Goal: Ask a question: Seek information or help from site administrators or community

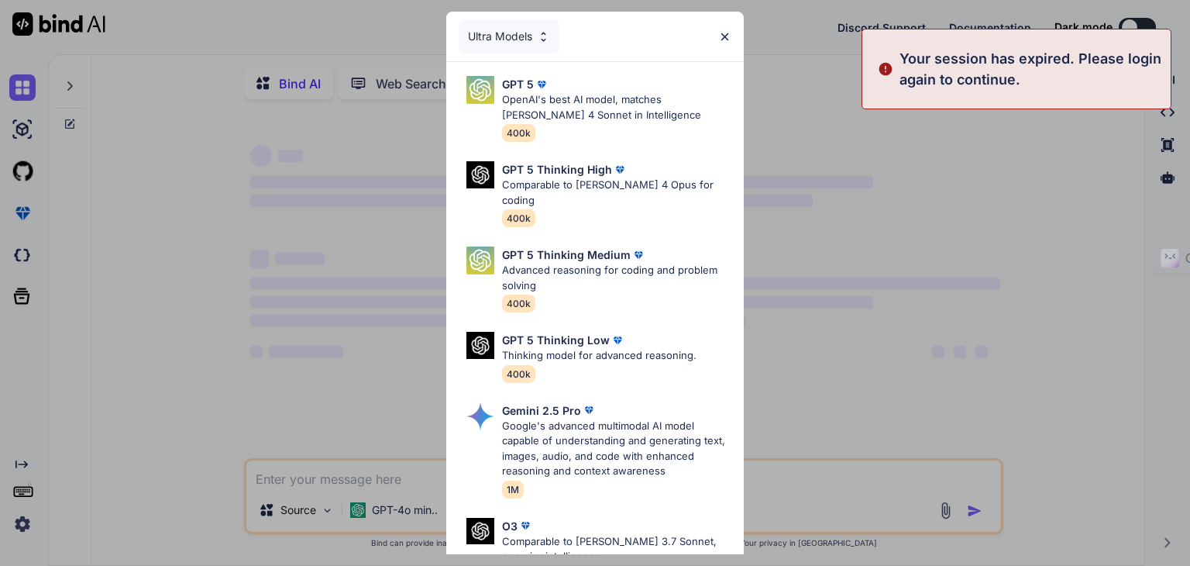
click at [1032, 93] on div "Your session has expired. Please login again to continue." at bounding box center [1017, 69] width 310 height 81
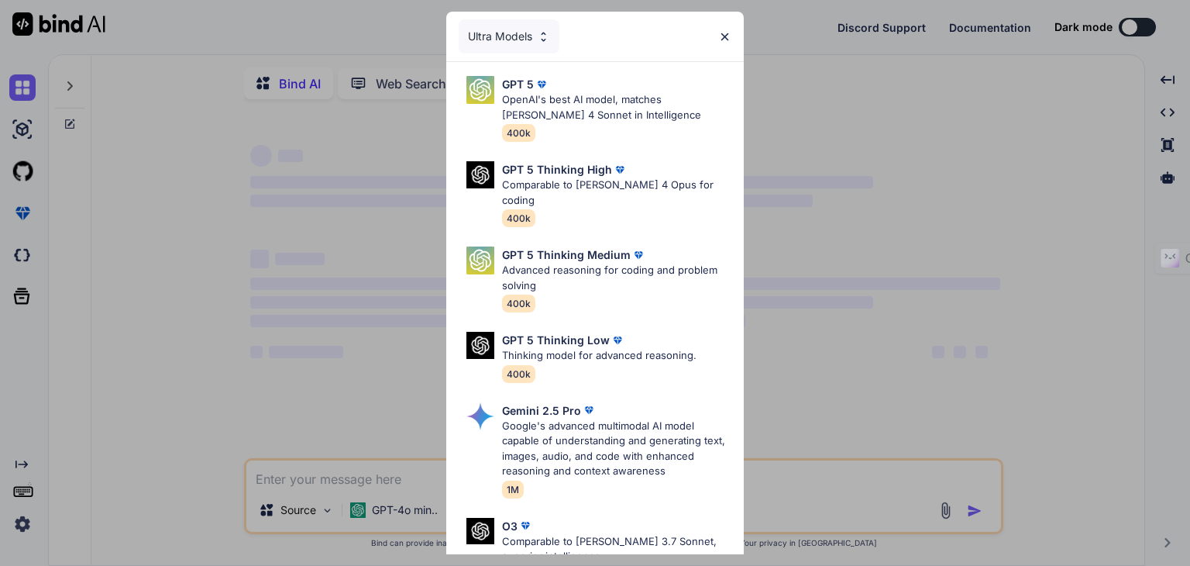
click at [29, 519] on div "Ultra Models GPT 5 OpenAI's best AI model, matches Claude 4 Sonnet in Intellige…" at bounding box center [595, 283] width 1190 height 566
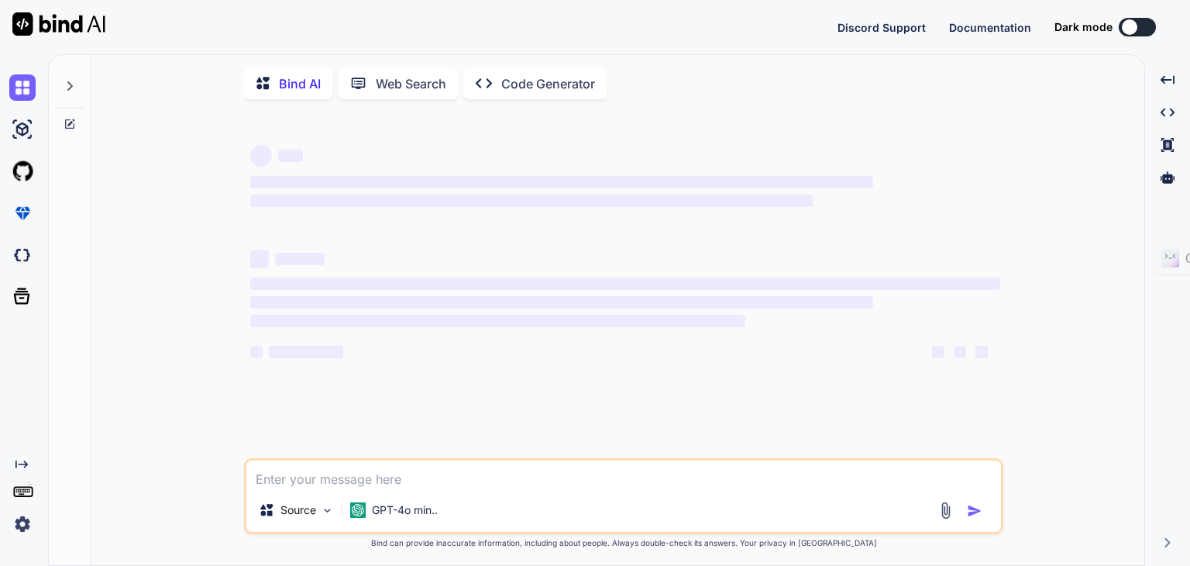
click at [25, 519] on img at bounding box center [22, 524] width 26 height 26
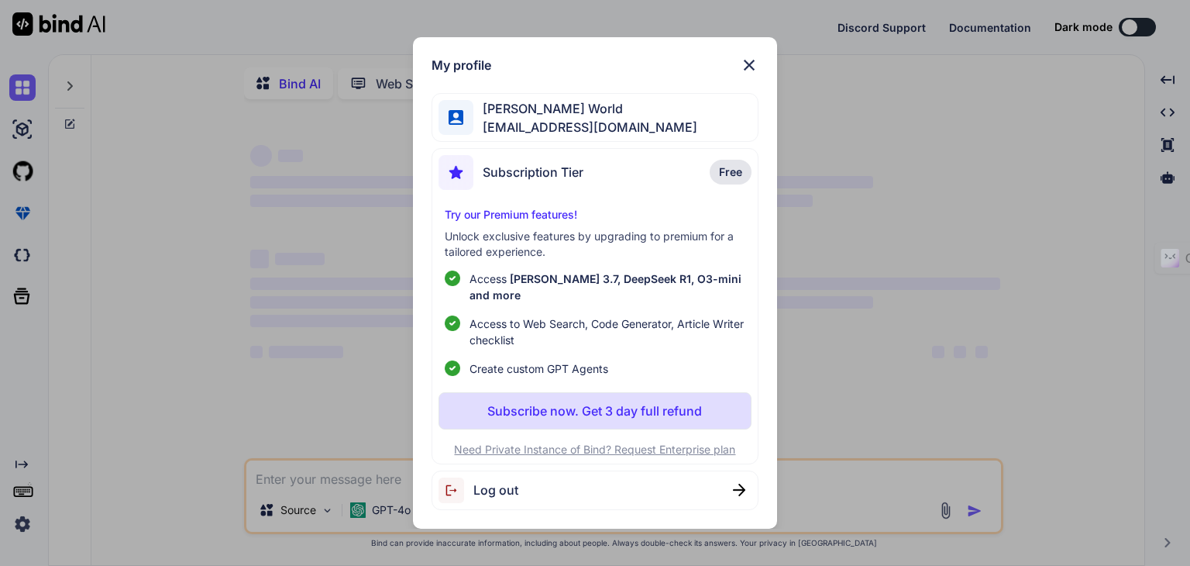
click at [484, 494] on div "Log out" at bounding box center [479, 490] width 80 height 26
type textarea "x"
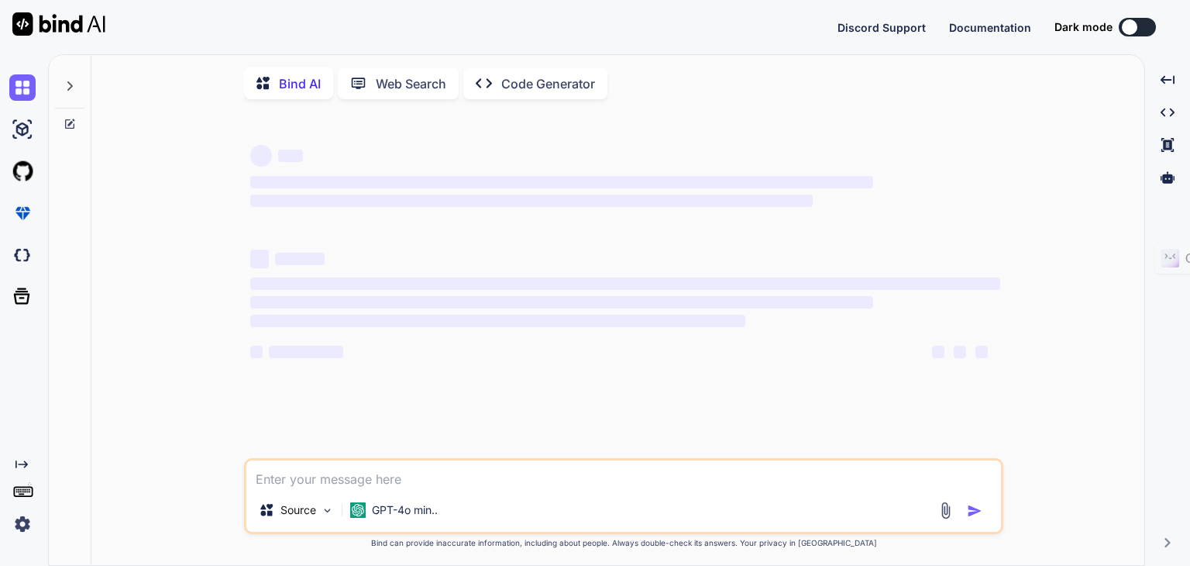
click at [25, 524] on img at bounding box center [22, 524] width 26 height 26
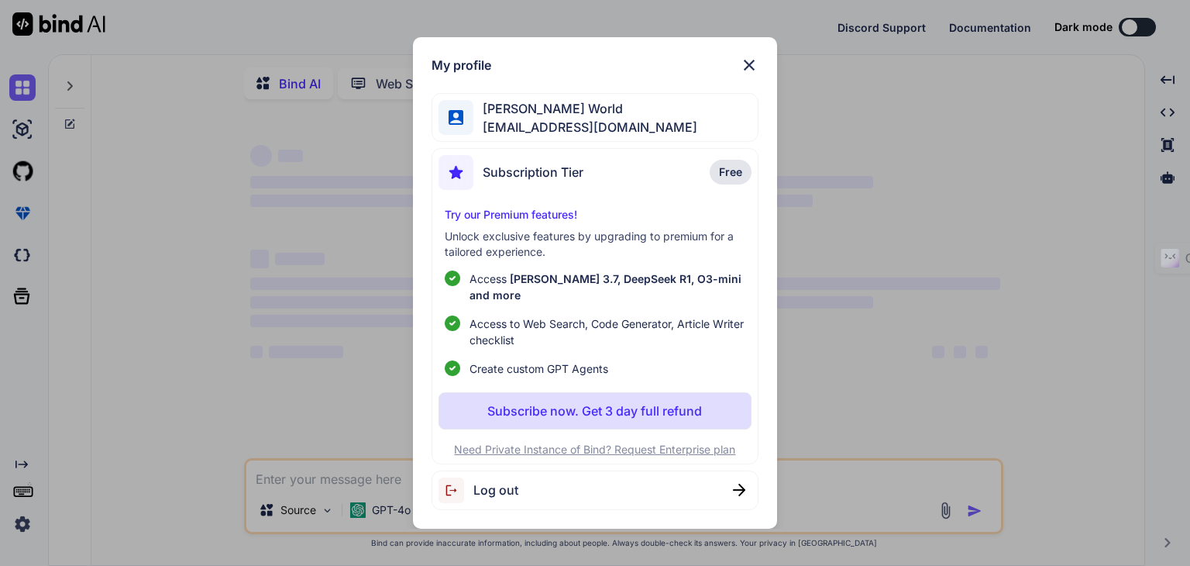
click at [553, 484] on div "Log out" at bounding box center [595, 490] width 326 height 40
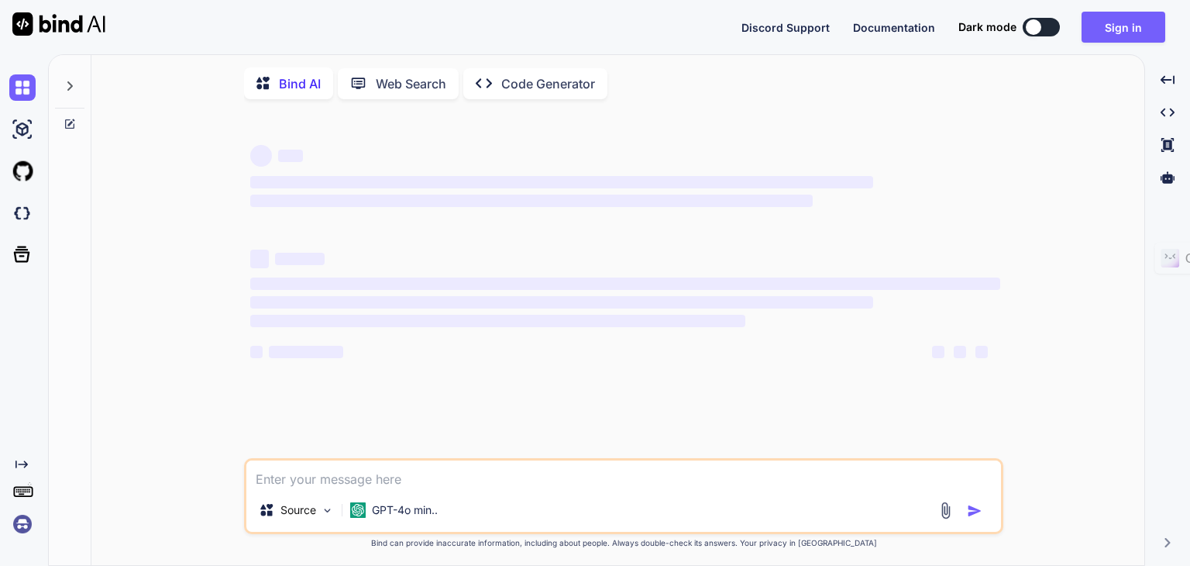
type textarea "x"
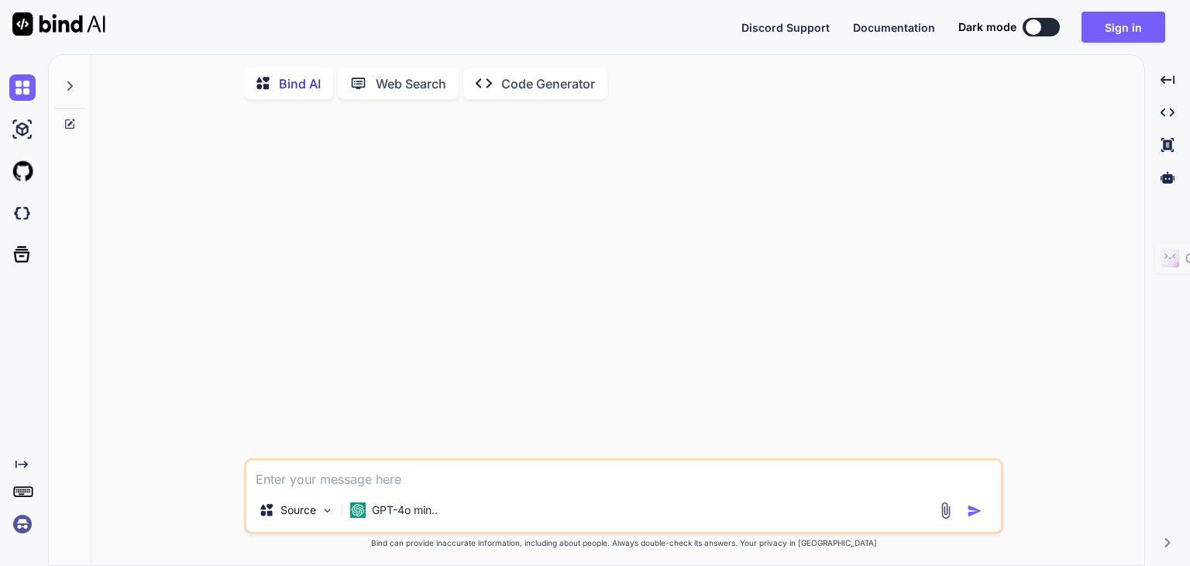
click at [29, 523] on img at bounding box center [22, 524] width 26 height 26
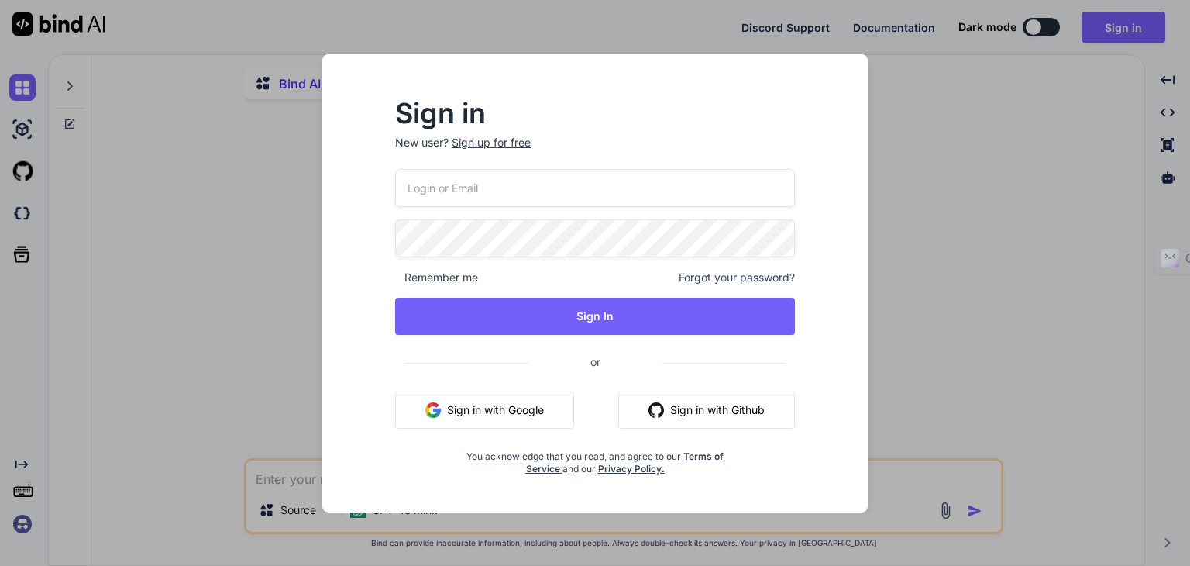
click at [480, 191] on input "email" at bounding box center [595, 188] width 400 height 38
type input "[EMAIL_ADDRESS][DOMAIN_NAME]"
click at [392, 274] on div "Sign in New user? Sign up for free [EMAIL_ADDRESS][DOMAIN_NAME] Remember me For…" at bounding box center [594, 288] width 449 height 374
click at [402, 279] on span "Remember me" at bounding box center [436, 277] width 83 height 15
click at [487, 272] on div "Remember me Forgot your password?" at bounding box center [595, 277] width 400 height 15
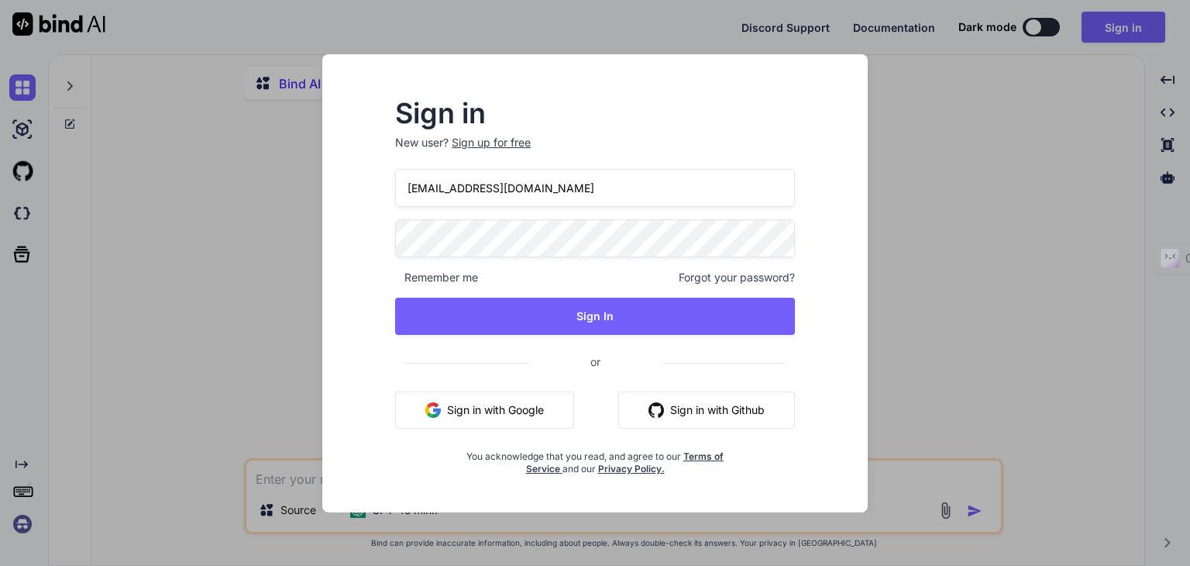
click at [495, 274] on div "Remember me Forgot your password?" at bounding box center [595, 277] width 400 height 15
click at [466, 279] on span "Remember me" at bounding box center [436, 277] width 83 height 15
click at [395, 274] on span "Remember me" at bounding box center [436, 277] width 83 height 15
click at [435, 274] on span "Remember me" at bounding box center [436, 277] width 83 height 15
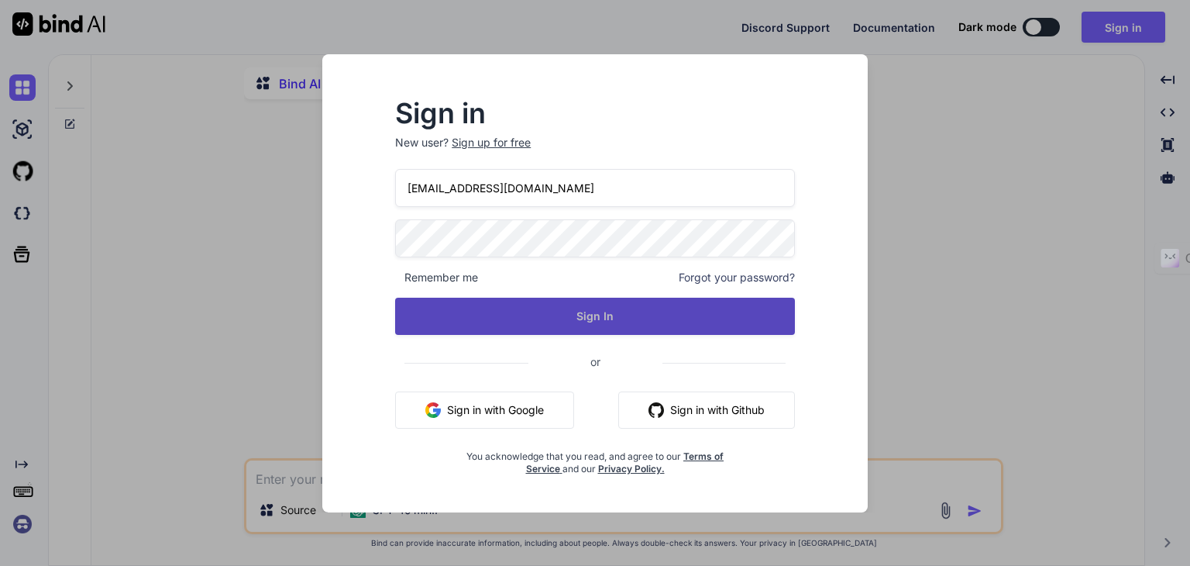
click at [531, 307] on button "Sign In" at bounding box center [595, 316] width 400 height 37
click at [539, 326] on button "Sign In" at bounding box center [595, 316] width 400 height 37
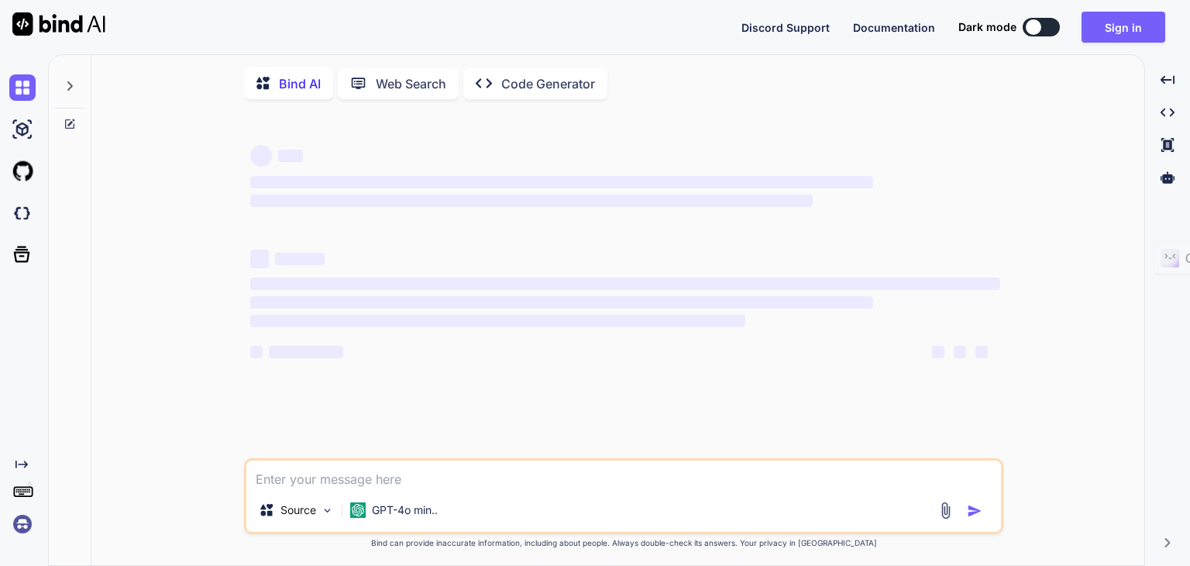
type textarea "x"
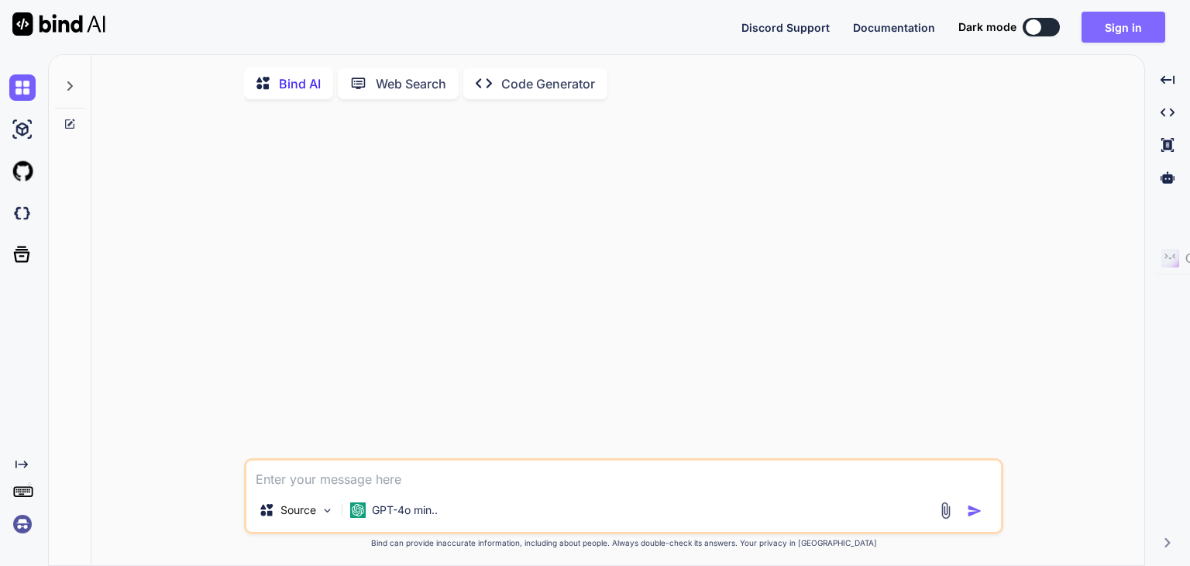
click at [1114, 35] on button "Sign in" at bounding box center [1124, 27] width 84 height 31
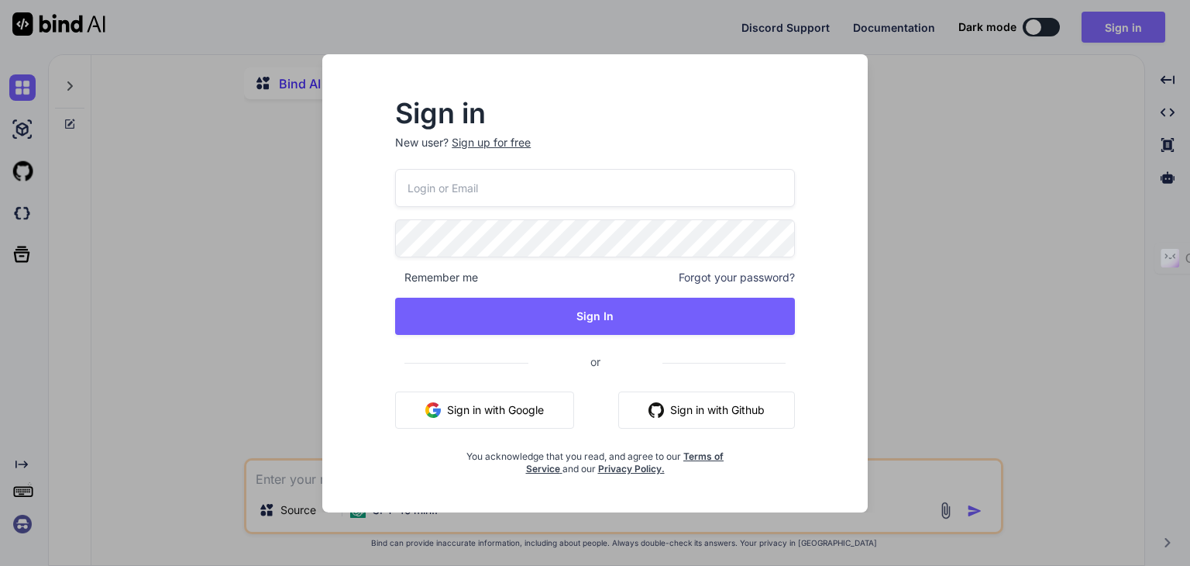
type input "sriworld@7thradiation.com"
click at [530, 283] on div "Remember me Forgot your password?" at bounding box center [595, 277] width 400 height 15
click at [429, 272] on span "Remember me" at bounding box center [436, 277] width 83 height 15
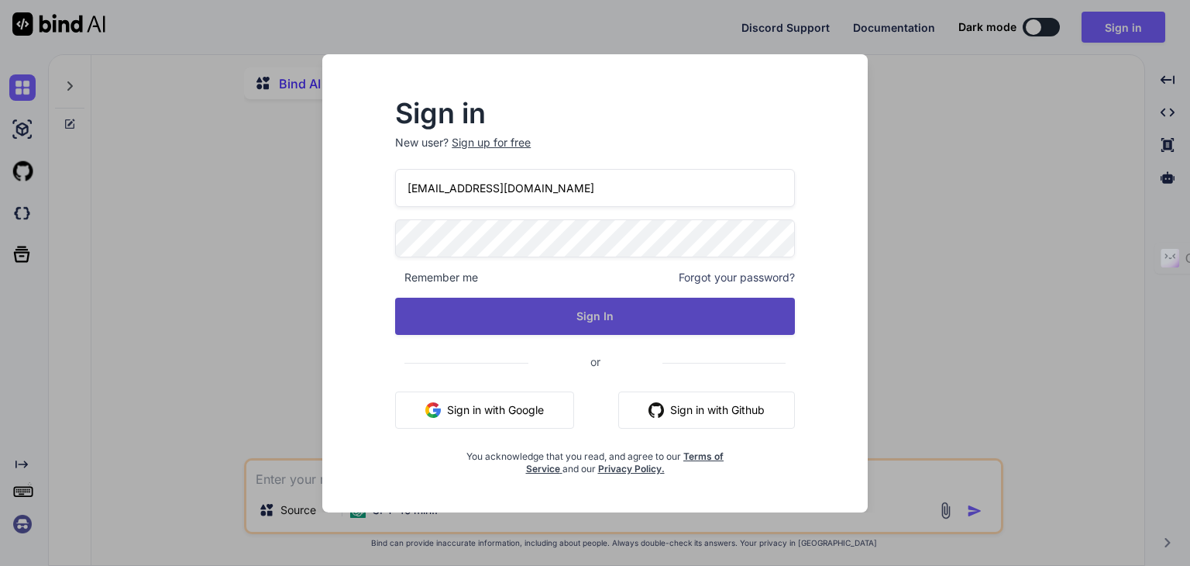
click at [429, 307] on button "Sign In" at bounding box center [595, 316] width 400 height 37
click at [592, 317] on button "Sign In" at bounding box center [595, 316] width 400 height 37
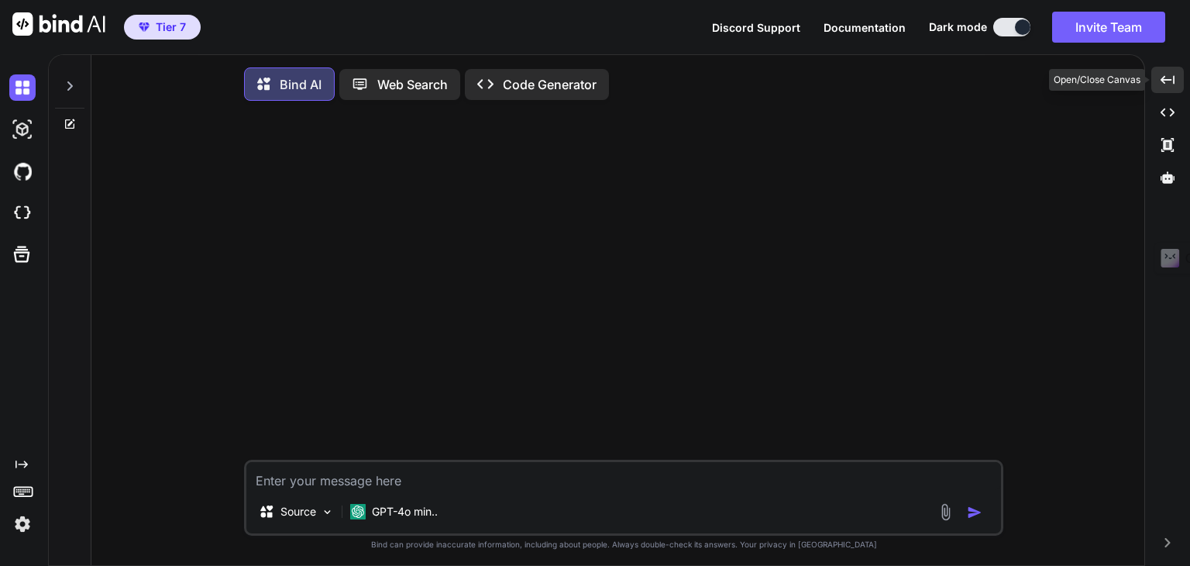
click at [1180, 83] on div "Created with Pixso." at bounding box center [1167, 80] width 33 height 26
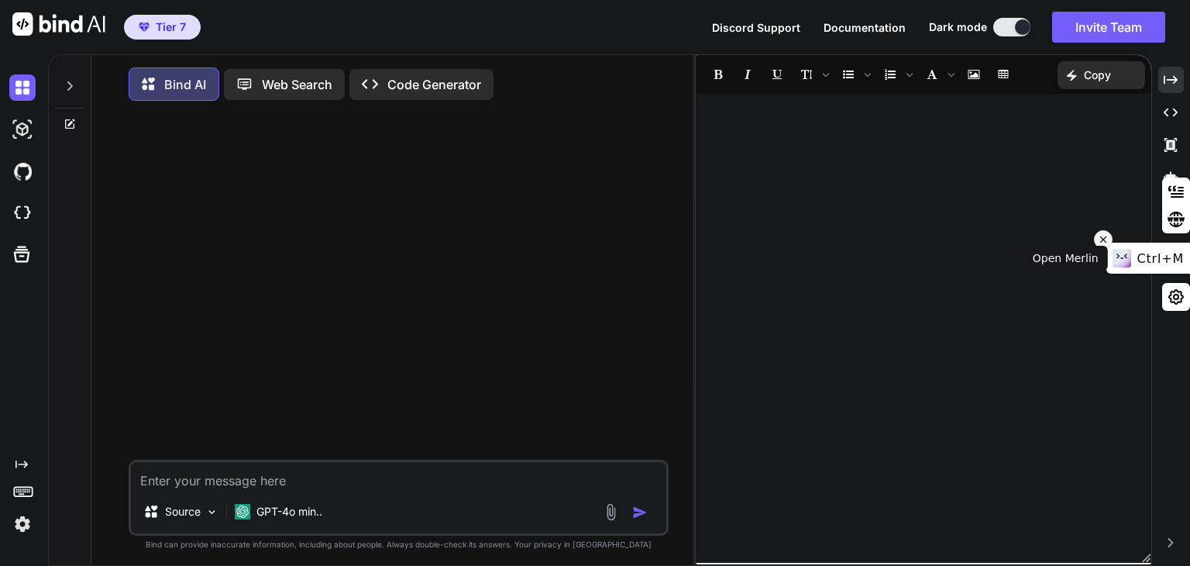
click at [1109, 243] on icon at bounding box center [1103, 239] width 11 height 19
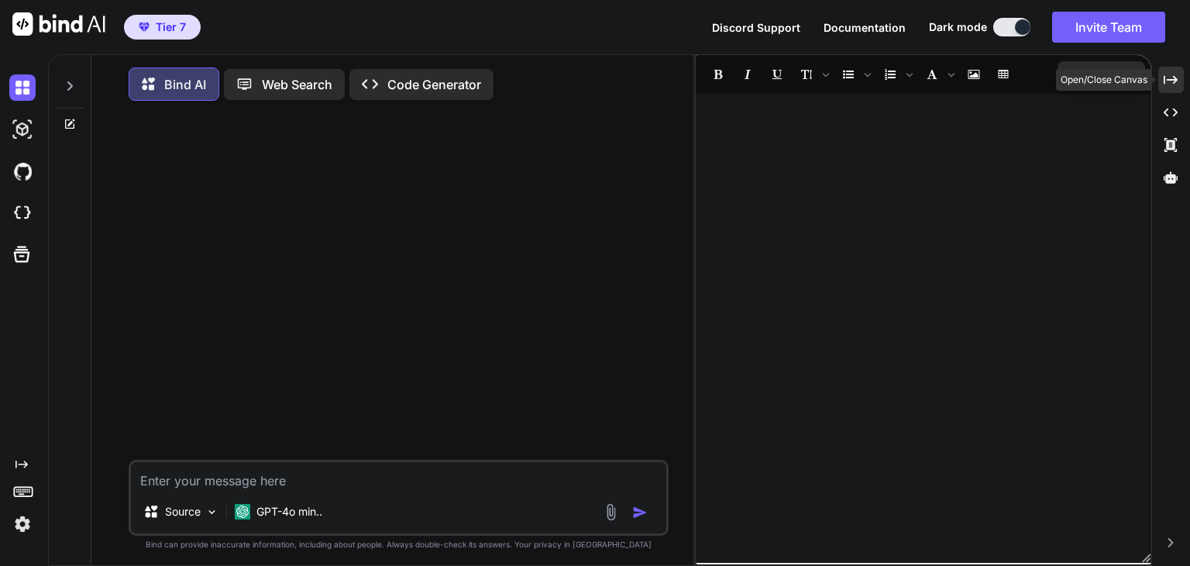
click at [1166, 86] on icon "Created with Pixso." at bounding box center [1171, 80] width 14 height 14
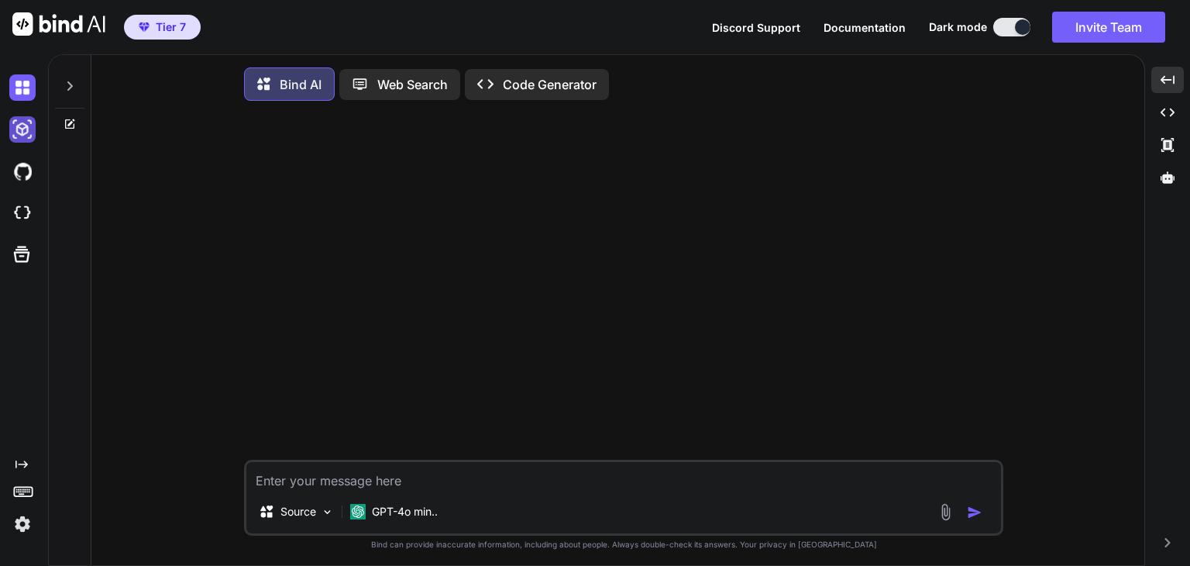
click at [25, 123] on img at bounding box center [22, 129] width 26 height 26
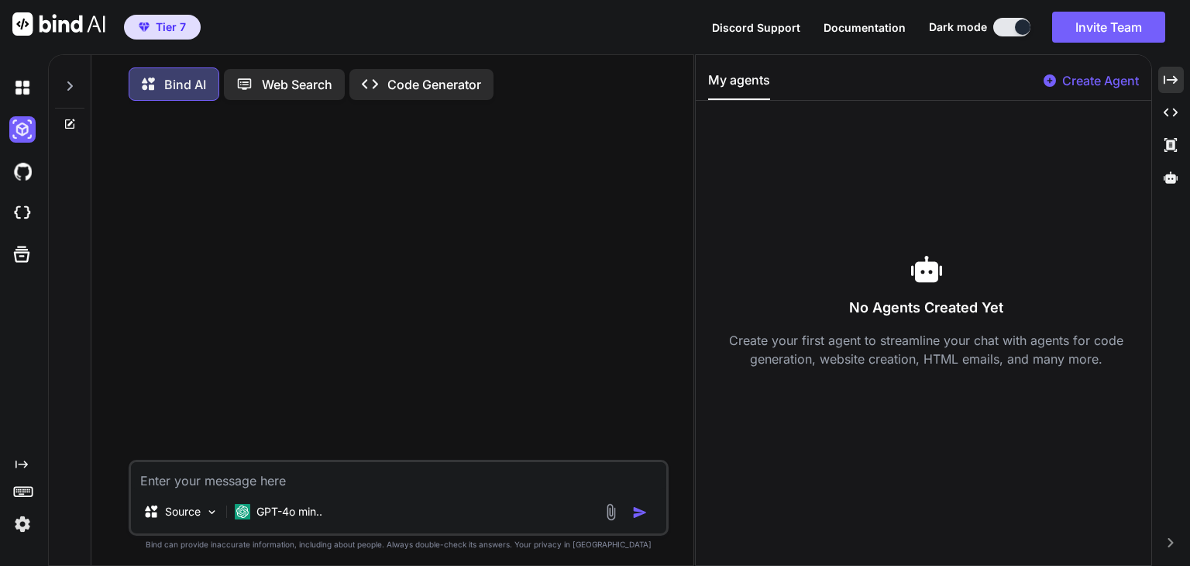
click at [188, 494] on div "Source GPT-4o min.." at bounding box center [399, 498] width 540 height 76
click at [188, 484] on textarea at bounding box center [398, 476] width 535 height 28
click at [18, 177] on img at bounding box center [22, 171] width 26 height 26
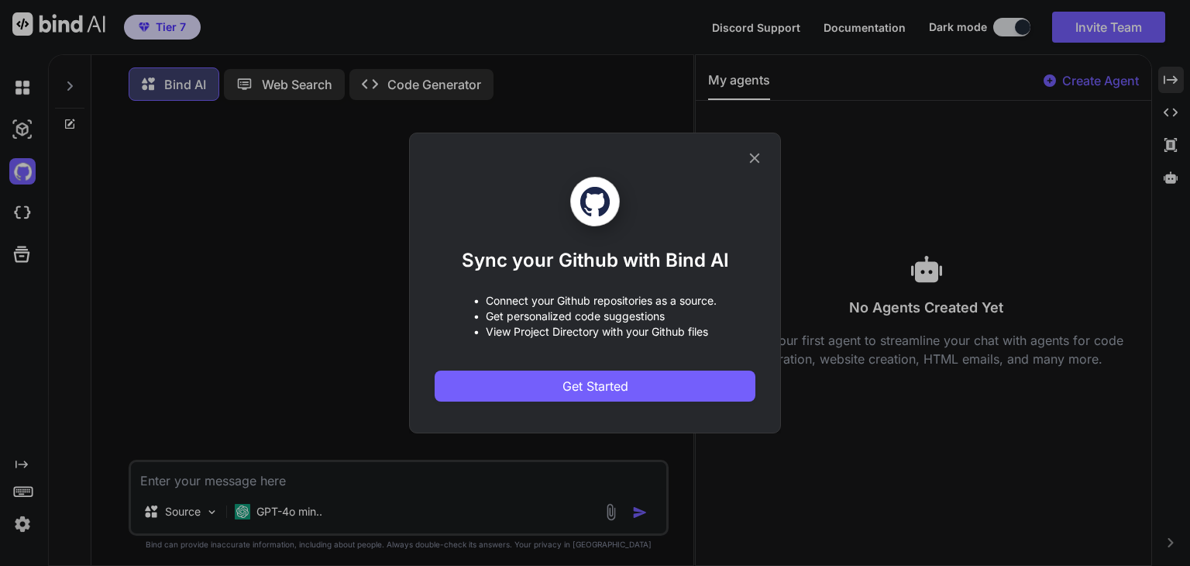
click at [757, 162] on icon at bounding box center [754, 158] width 17 height 17
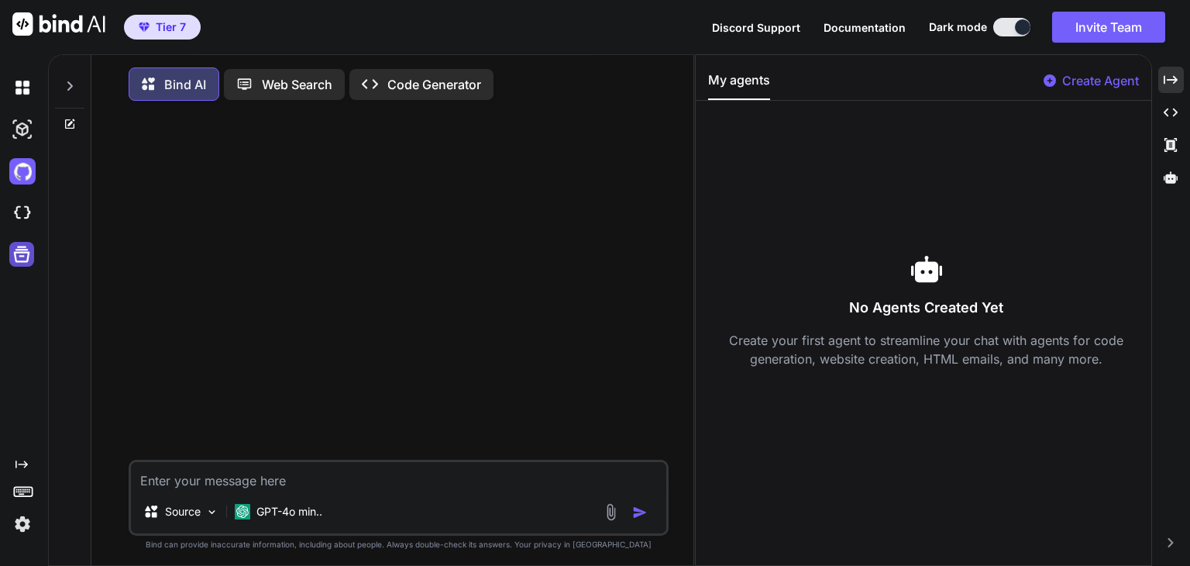
click at [28, 252] on icon at bounding box center [22, 254] width 16 height 16
type textarea "x"
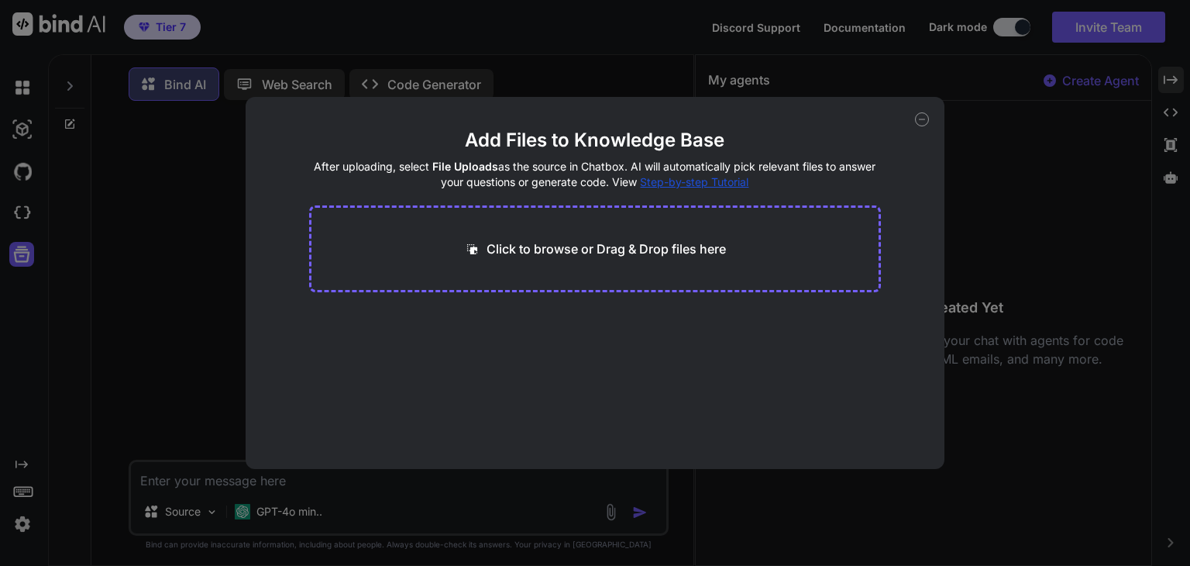
click at [599, 245] on p "Click to browse or Drag & Drop files here" at bounding box center [606, 248] width 239 height 19
click at [705, 174] on h4 "After uploading, select File Uploads as the source in Chatbox. AI will automati…" at bounding box center [595, 174] width 573 height 31
click at [712, 196] on main "Add Files to Knowledge Base After uploading, select File Uploads as the source …" at bounding box center [595, 298] width 573 height 341
click at [714, 181] on span "Step-by-step Tutorial" at bounding box center [694, 181] width 108 height 13
click at [924, 124] on icon at bounding box center [922, 119] width 14 height 14
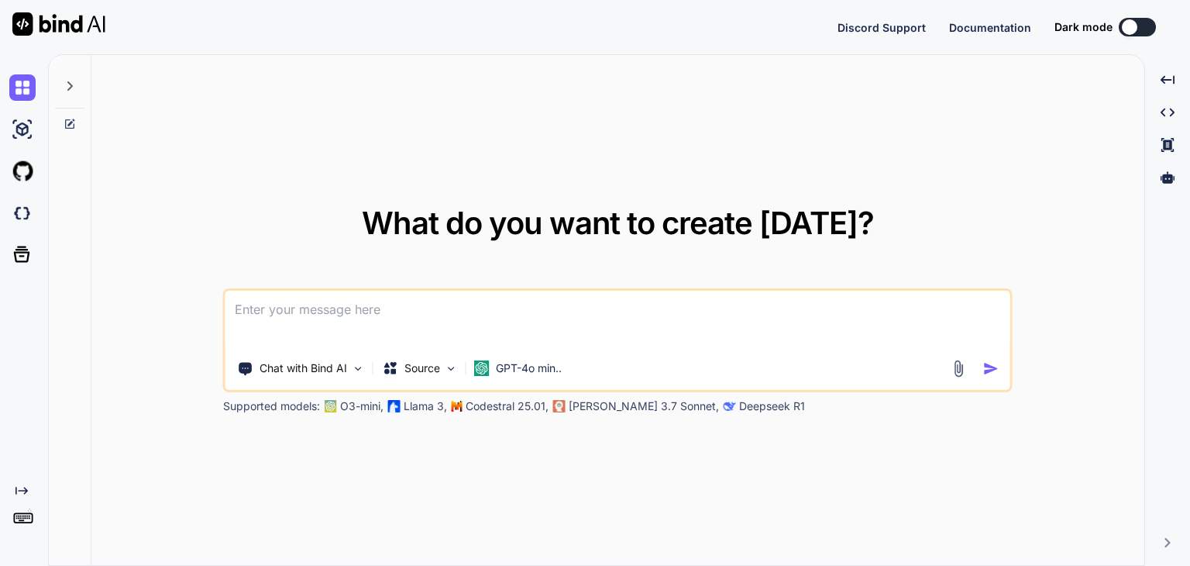
click at [446, 312] on textarea at bounding box center [617, 319] width 785 height 57
type textarea "x"
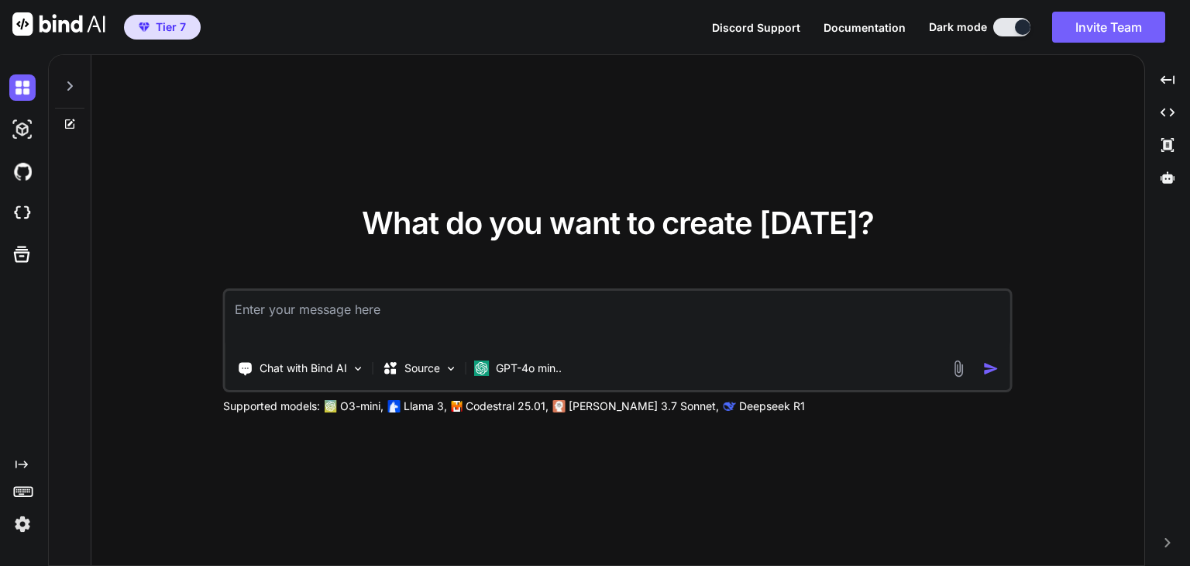
type textarea "g"
type textarea "x"
type textarea "get m"
type textarea "x"
type textarea "get me"
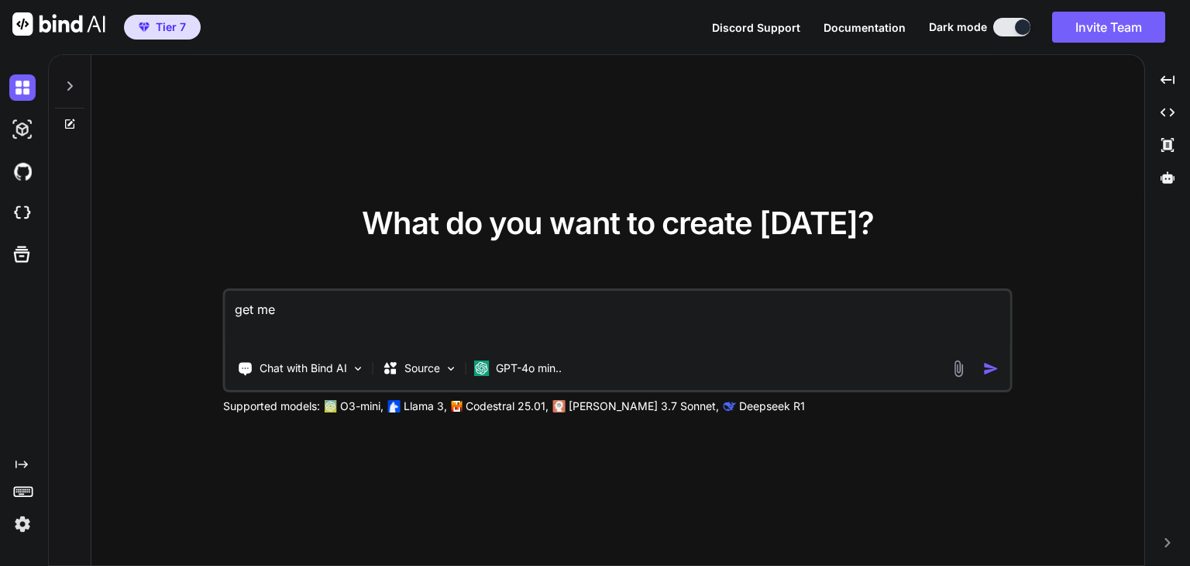
type textarea "x"
type textarea "get me a"
type textarea "x"
type textarea "get me a"
type textarea "x"
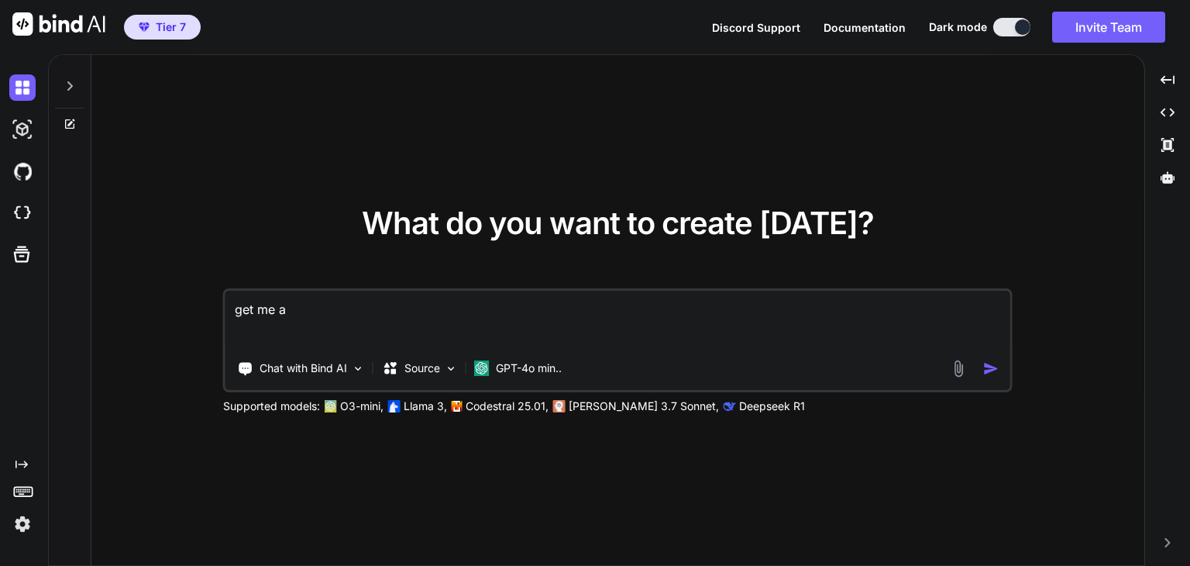
type textarea "get me a w"
type textarea "x"
type textarea "get me a we"
type textarea "x"
type textarea "get me a web"
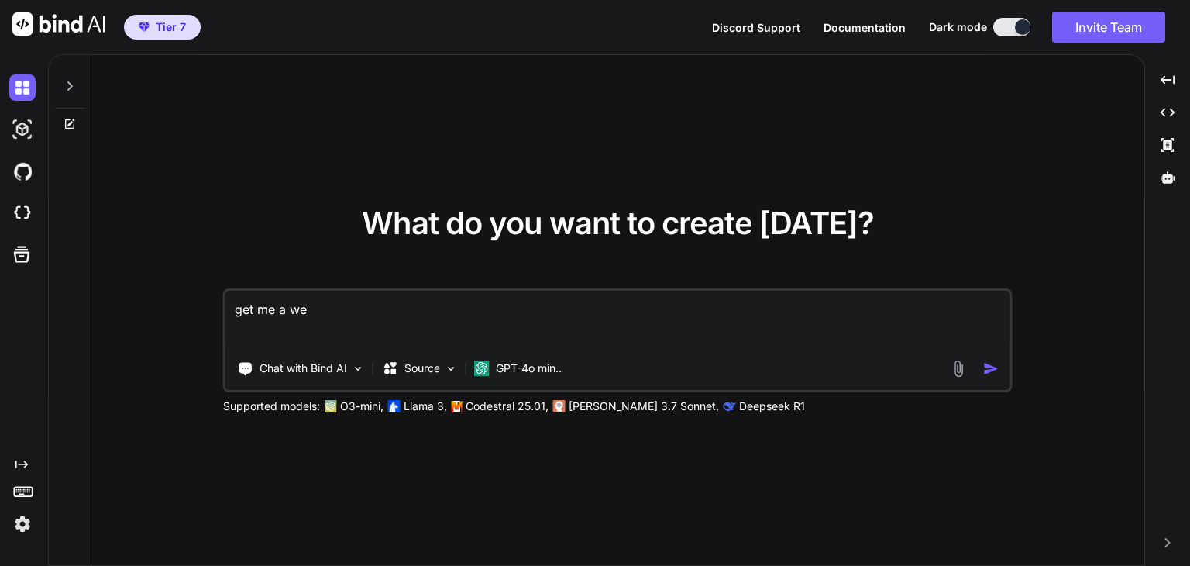
type textarea "x"
type textarea "get me a webs"
type textarea "x"
type textarea "get me a websi"
type textarea "x"
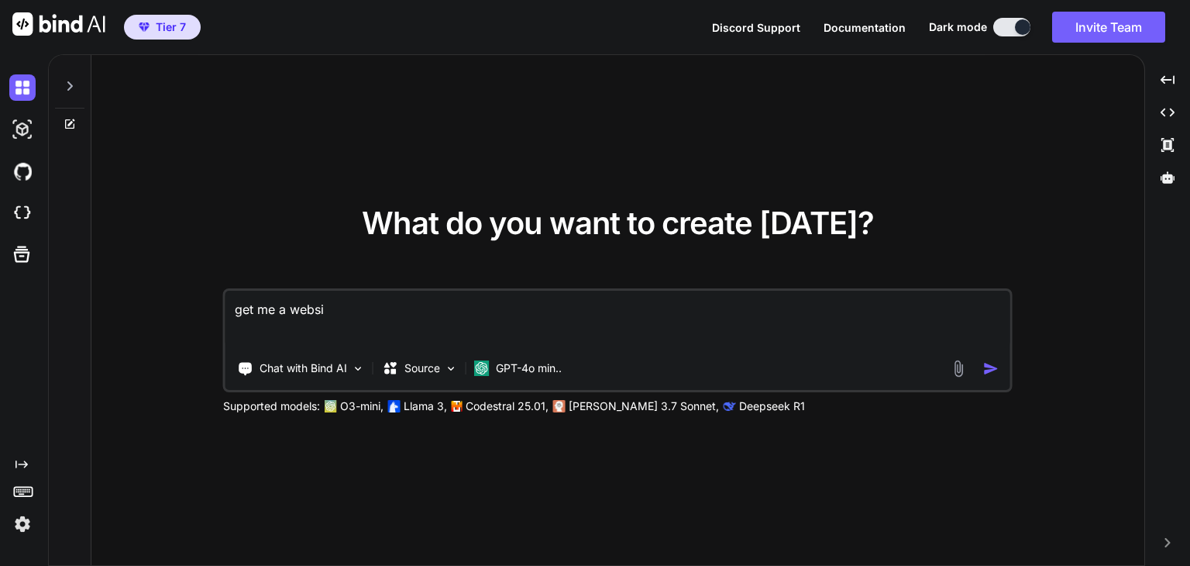
type textarea "get me a websit"
type textarea "x"
type textarea "get me a website"
type textarea "x"
type textarea "get me a website"
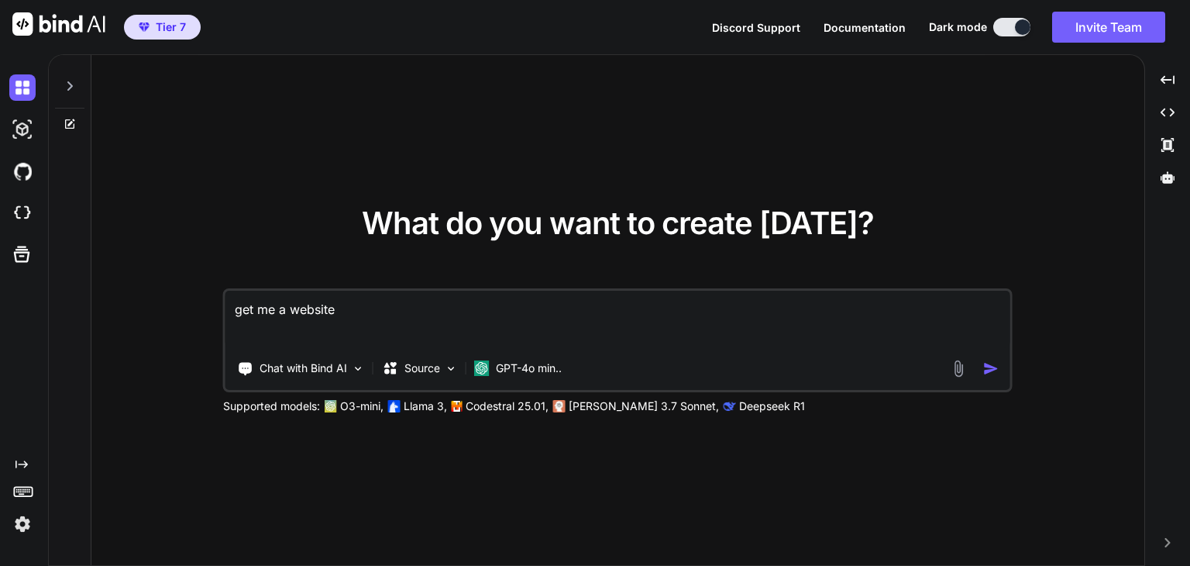
type textarea "x"
type textarea "get me a website t"
type textarea "x"
type textarea "get me a website to"
type textarea "x"
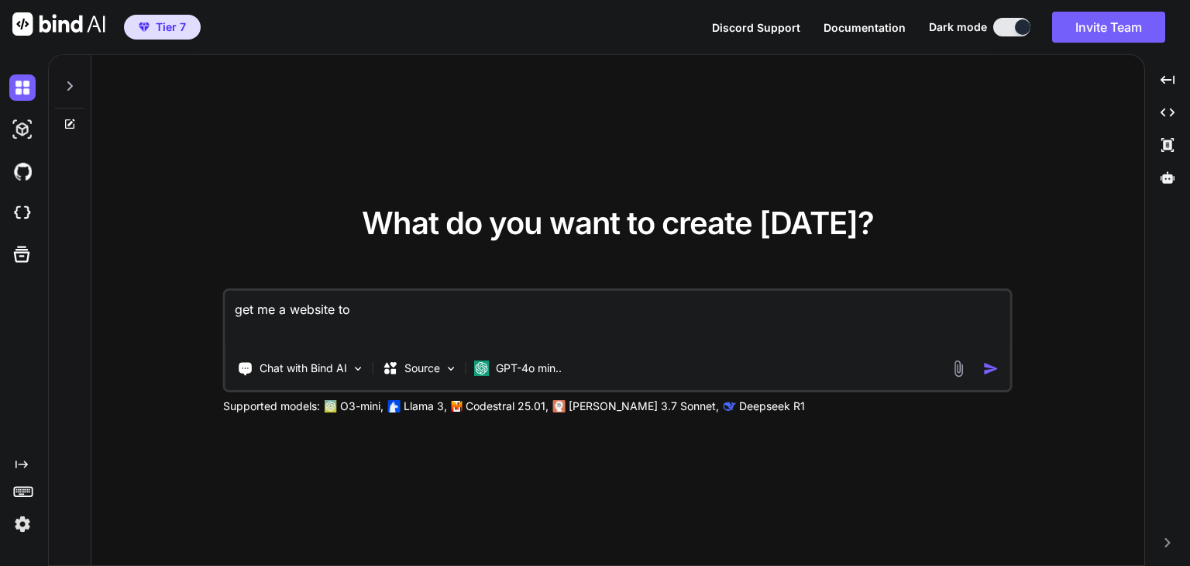
type textarea "get me a website to"
type textarea "x"
type textarea "get me a website to s"
type textarea "x"
type textarea "get me a website to st"
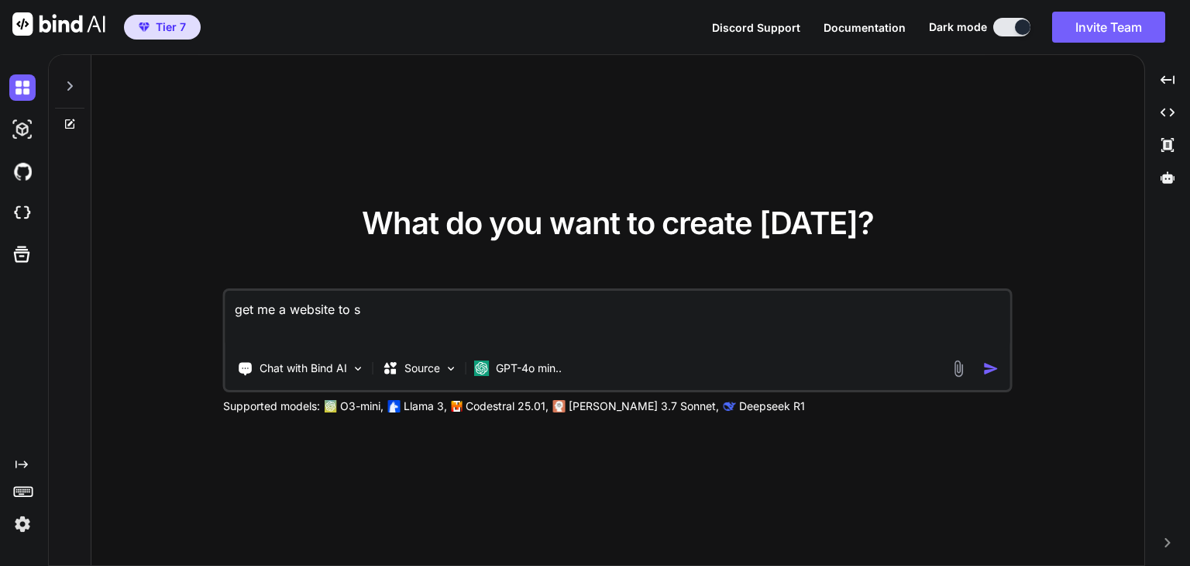
type textarea "x"
type textarea "get me a website to sto"
type textarea "x"
type textarea "get me a website to stor"
type textarea "x"
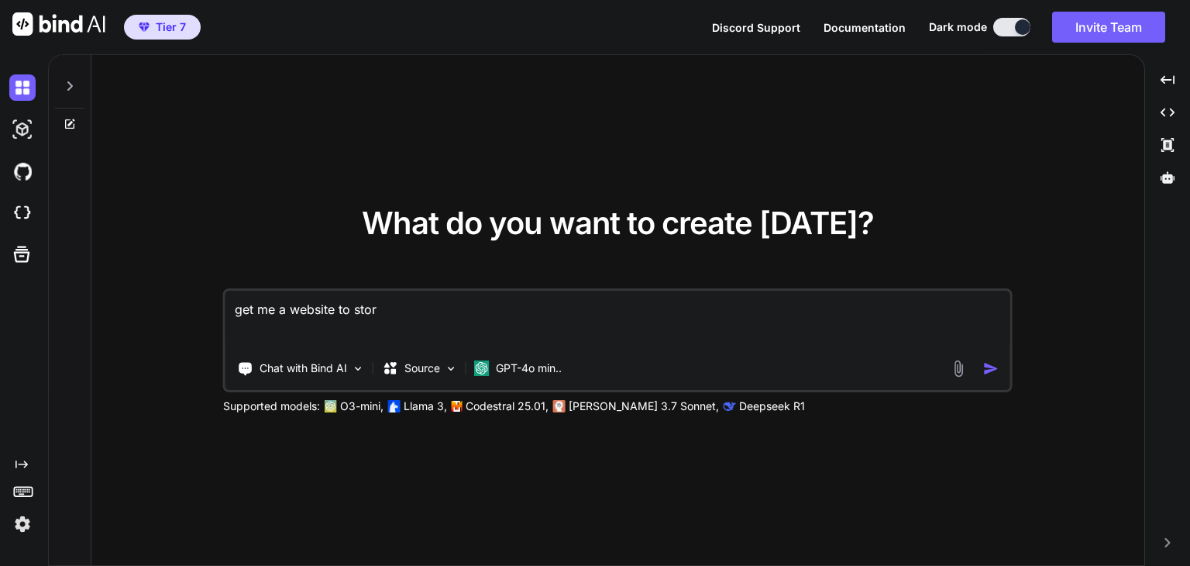
type textarea "get me a website to store"
type textarea "x"
type textarea "get me a website to store"
type textarea "x"
type textarea "get me a website to store m"
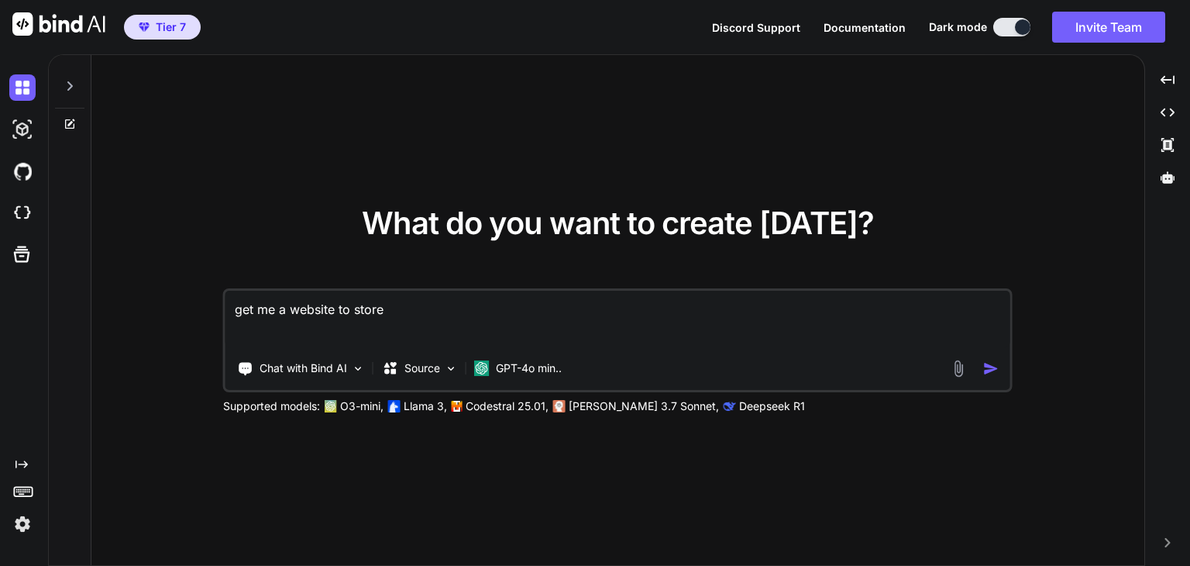
type textarea "x"
type textarea "get me a website to store me"
type textarea "x"
type textarea "get me a website to store mem"
type textarea "x"
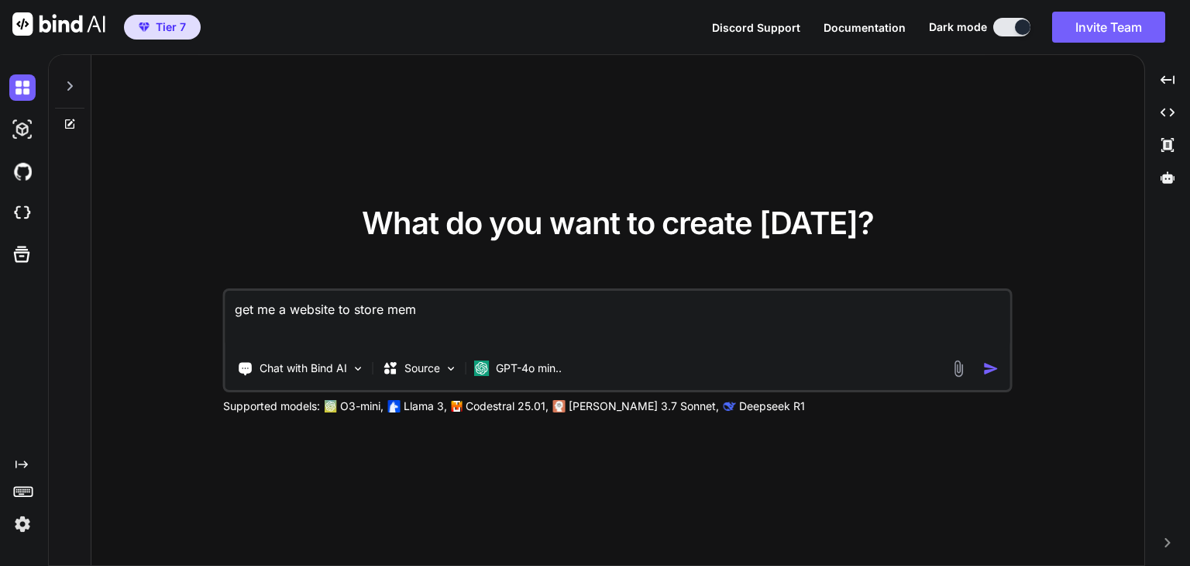
type textarea "get me a website to store memb"
type textarea "x"
type textarea "get me a website to store membe"
type textarea "x"
type textarea "get me a website to store membes"
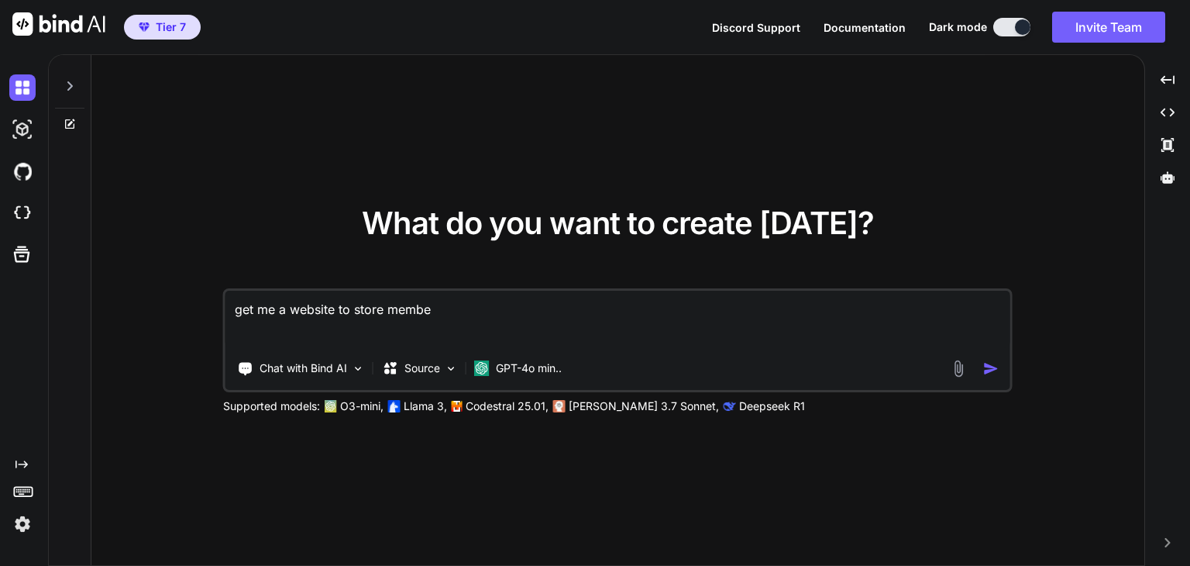
type textarea "x"
type textarea "get me a website to store membesh"
type textarea "x"
type textarea "get me a website to store membeshi"
type textarea "x"
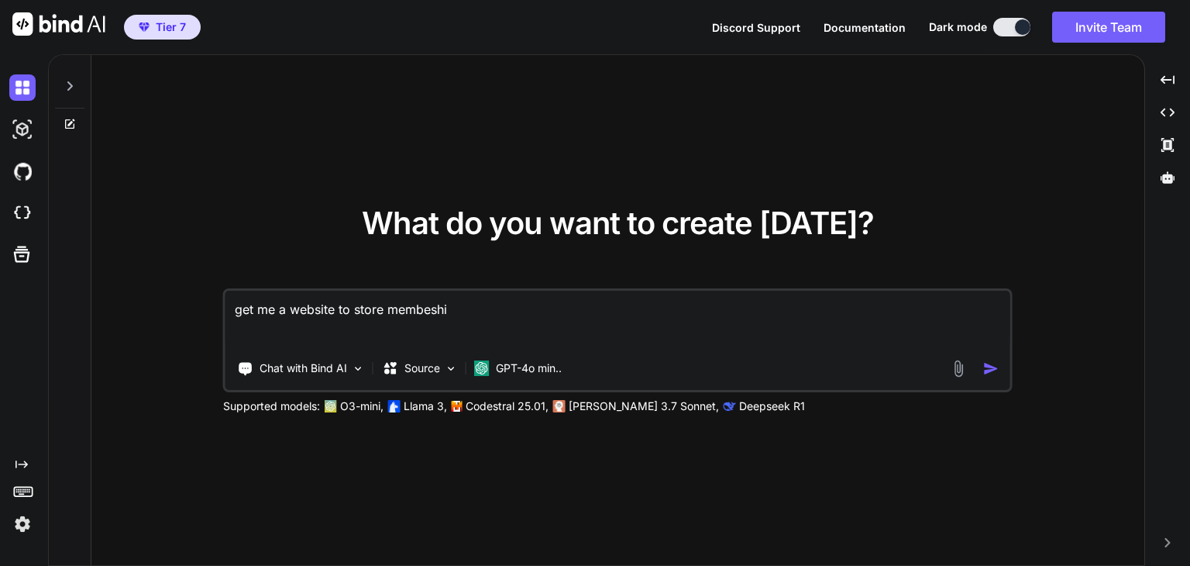
type textarea "get me a website to store membeship"
type textarea "x"
type textarea "get me a website to store membeship"
type textarea "x"
type textarea "get me a website to store membeship d"
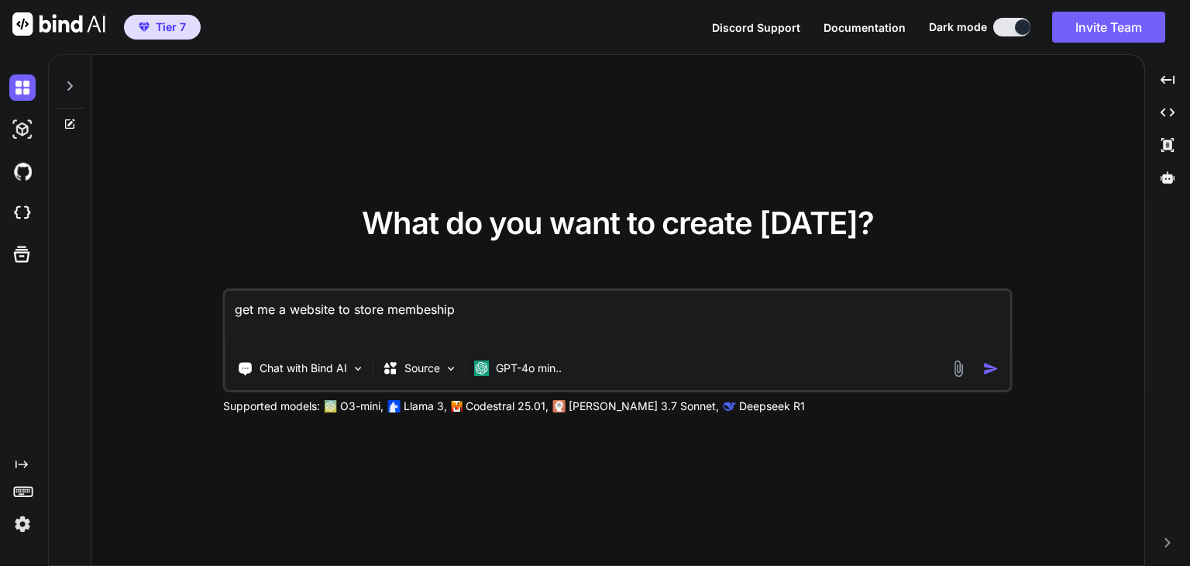
type textarea "x"
type textarea "get me a website to store membeship de"
type textarea "x"
type textarea "get me a website to store membeship det"
type textarea "x"
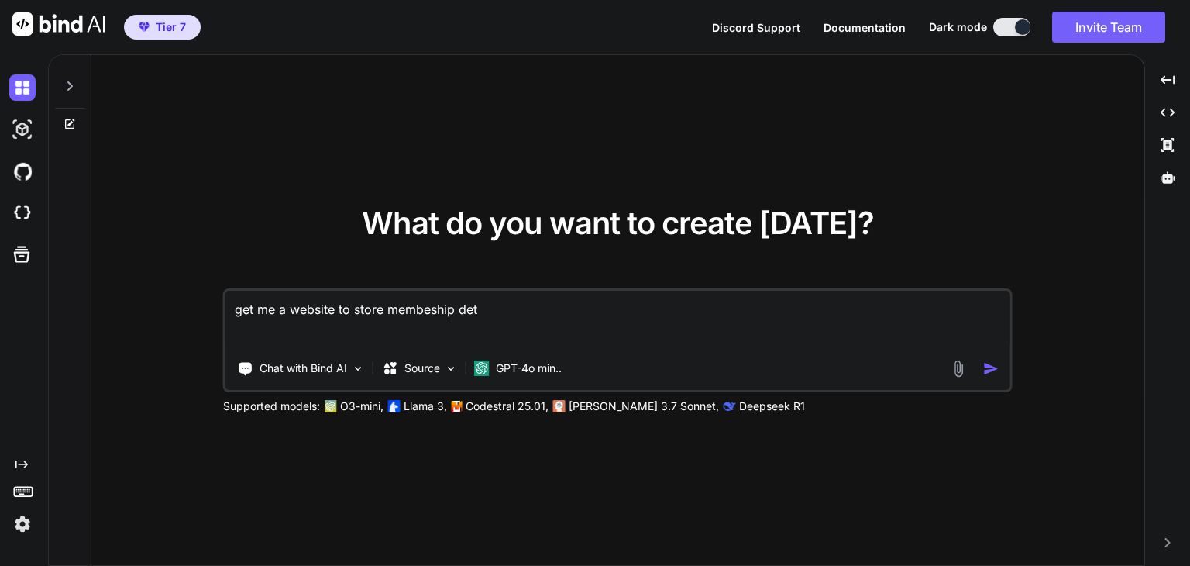
type textarea "get me a website to store membeship deta"
type textarea "x"
type textarea "get me a website to store membeship detai"
type textarea "x"
type textarea "get me a website to store membeship detail"
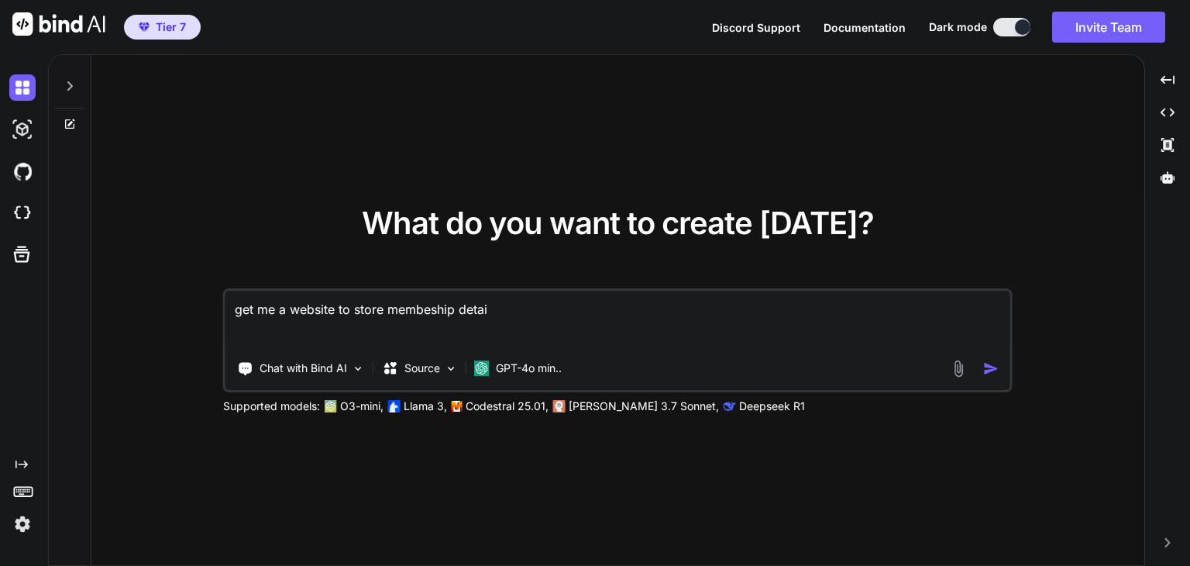
type textarea "x"
type textarea "get me a website to store membeship details"
type textarea "x"
type textarea "get me a website to store membeship details."
type textarea "x"
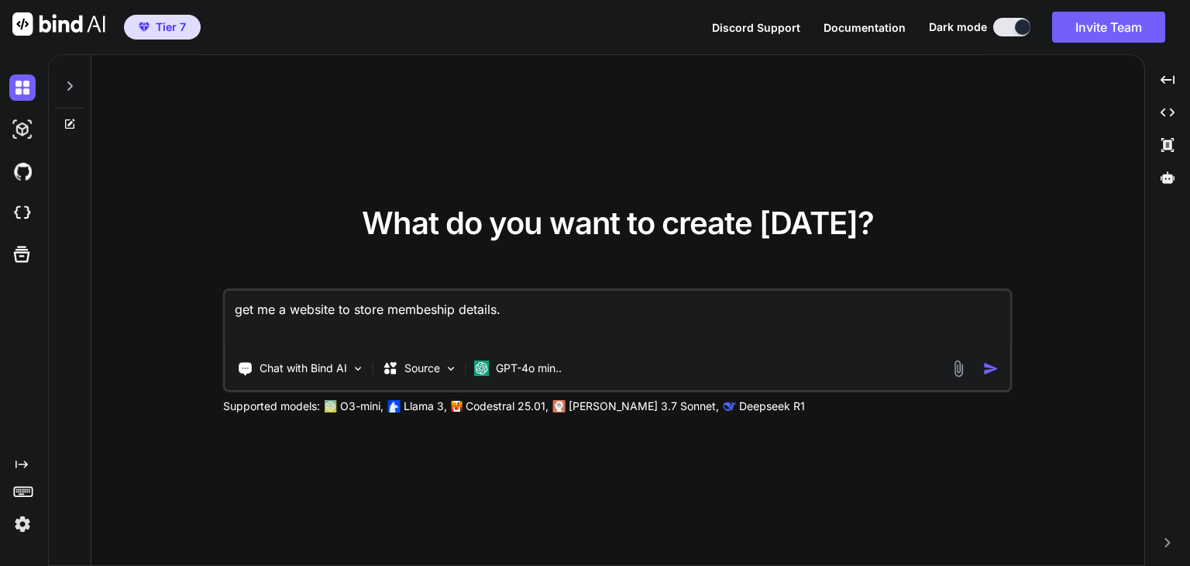
type textarea "get me a website to store membeship details."
type textarea "x"
type textarea "get me a website to store membeship details. t"
type textarea "x"
type textarea "get me a website to store membeship details. th"
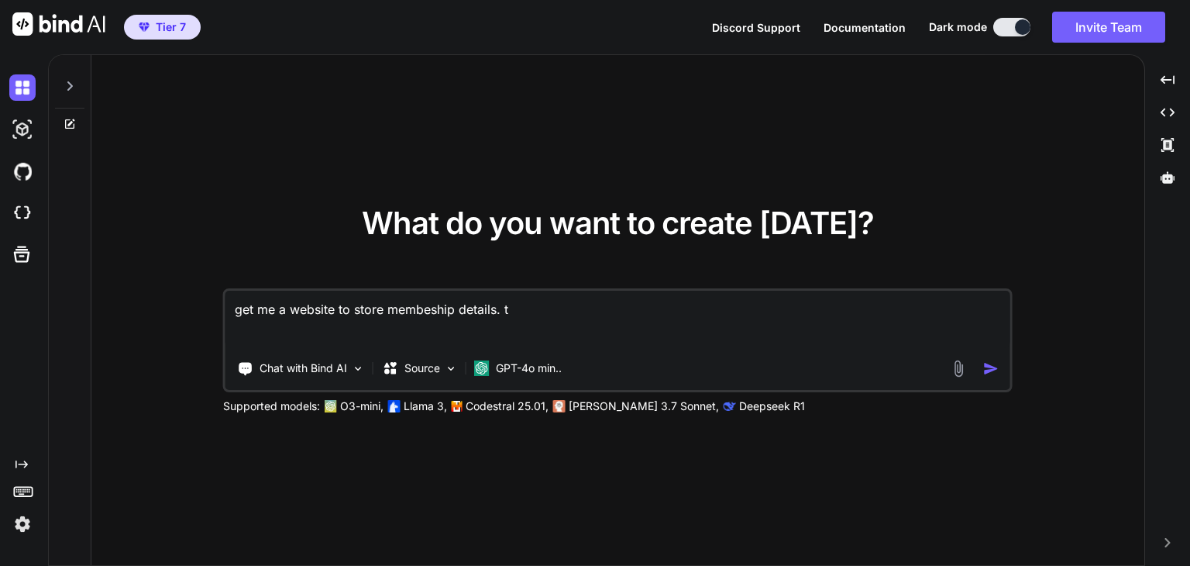
type textarea "x"
type textarea "get me a website to store membeship details. thi"
type textarea "x"
type textarea "get me a website to store membeship details. this"
type textarea "x"
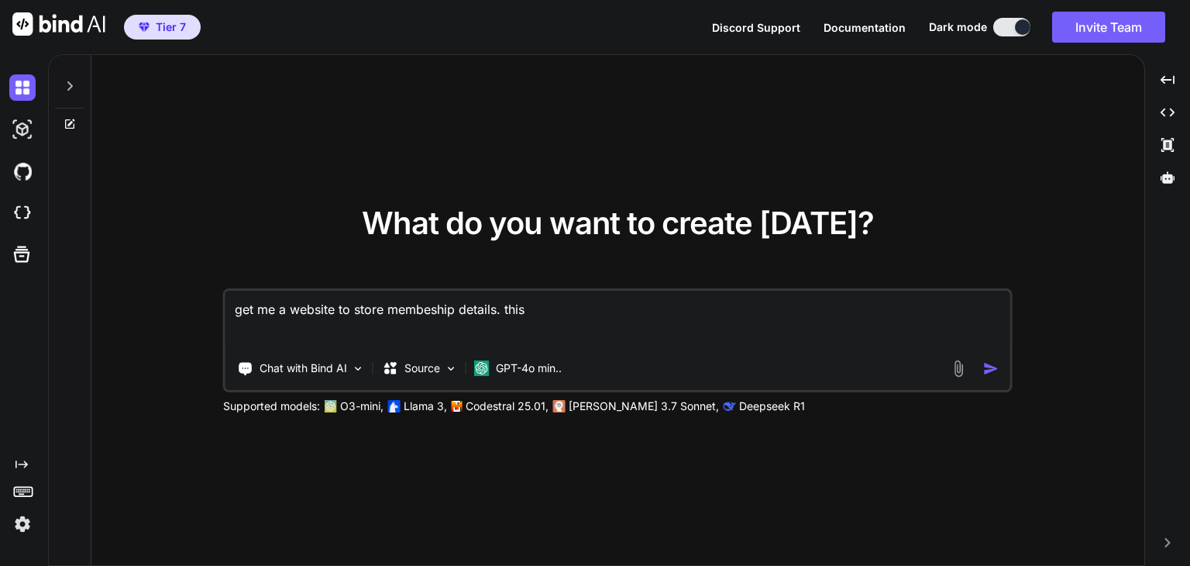
type textarea "get me a website to store membeship details. this"
type textarea "x"
type textarea "get me a website to store membeship details. this i"
type textarea "x"
type textarea "get me a website to store membeship details. this is"
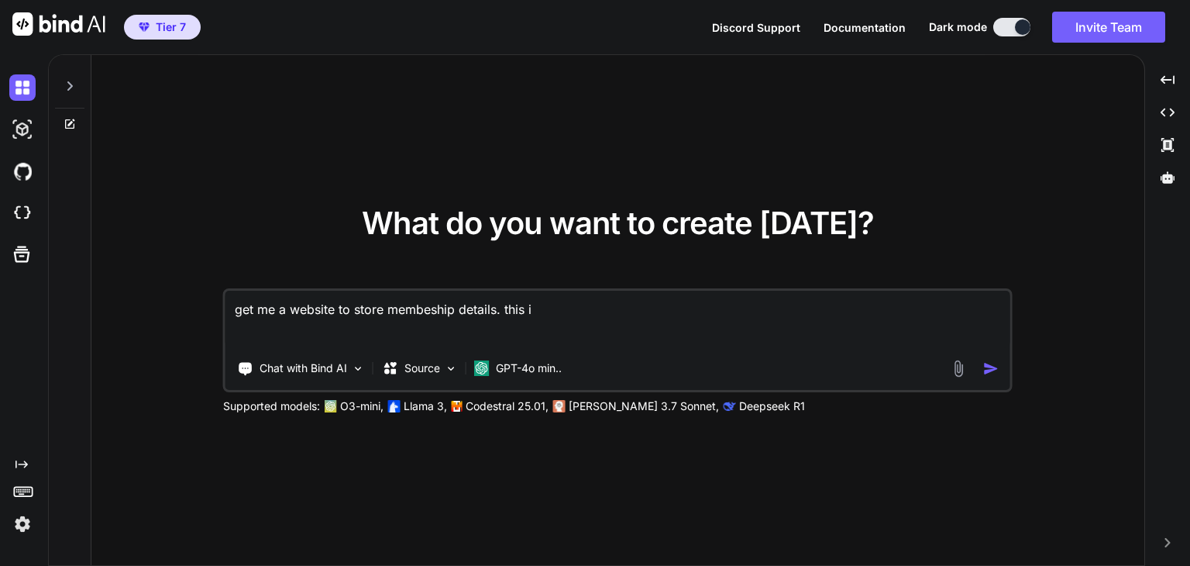
type textarea "x"
type textarea "get me a website to store membeship details. this is"
type textarea "x"
type textarea "get me a website to store membeship details. this is f"
type textarea "x"
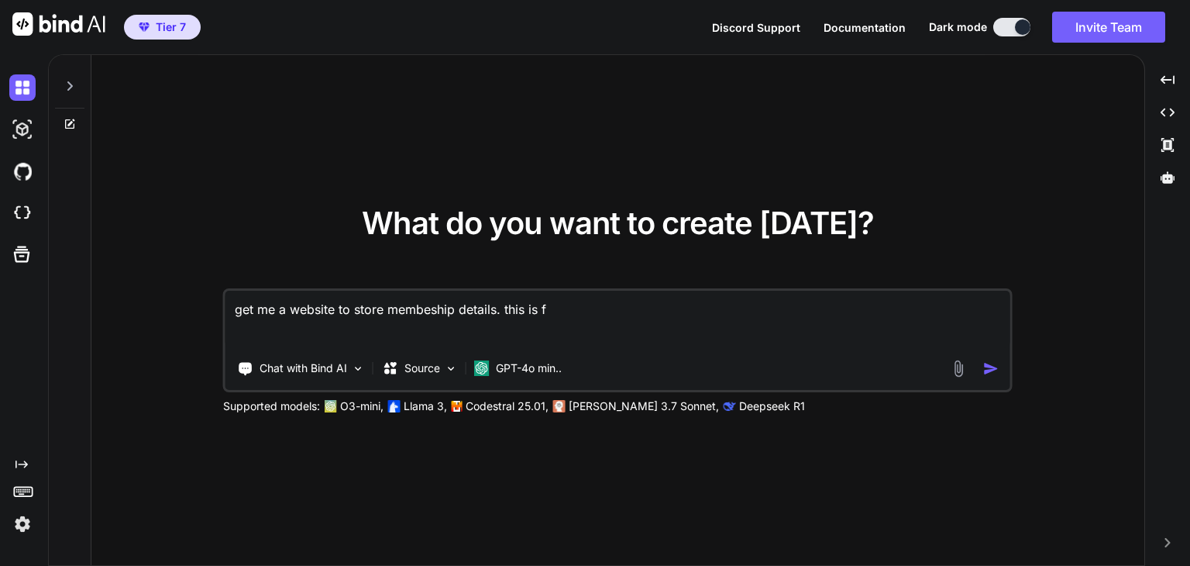
type textarea "get me a website to store membeship details. this is fo"
type textarea "x"
type textarea "get me a website to store membeship details. this is for"
type textarea "x"
type textarea "get me a website to store membeship details. this is for"
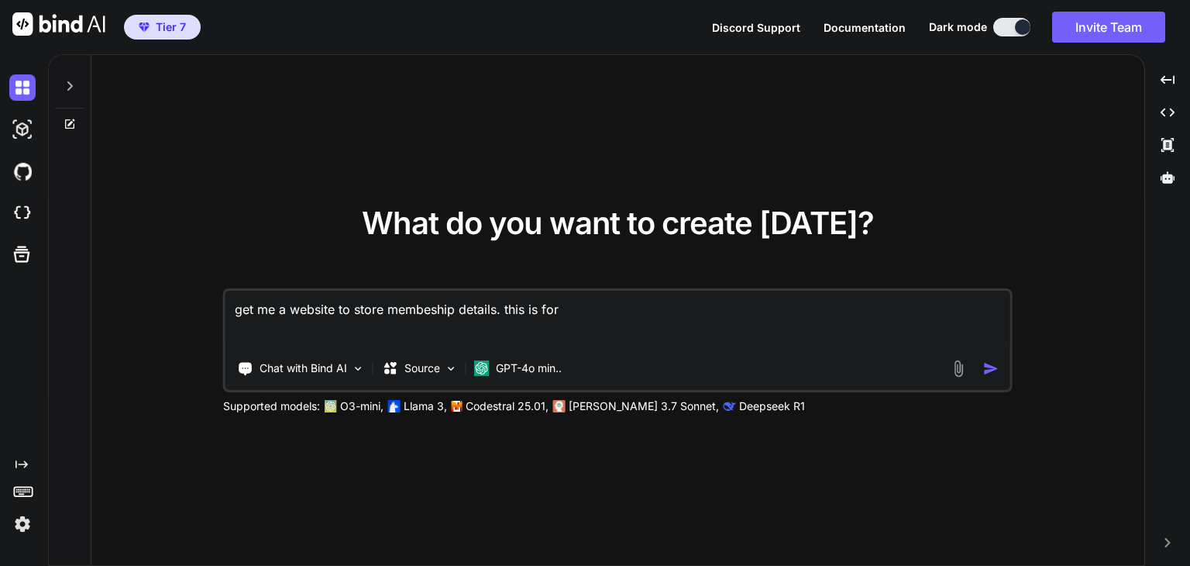
type textarea "x"
type textarea "get me a website to store membeship details. this is for a"
type textarea "x"
type textarea "get me a website to store membeship details. this is for a"
type textarea "x"
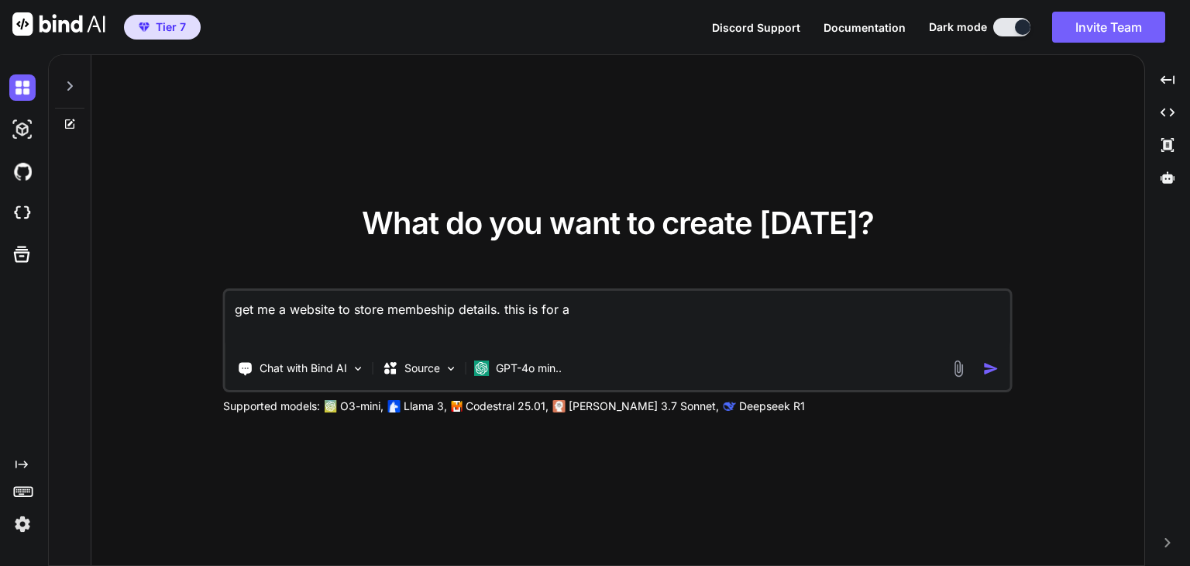
type textarea "get me a website to store membeship details. this is for a b"
type textarea "x"
type textarea "get me a website to store membeship details. this is for a bu"
type textarea "x"
type textarea "get me a website to store membeship details. this is for a bus"
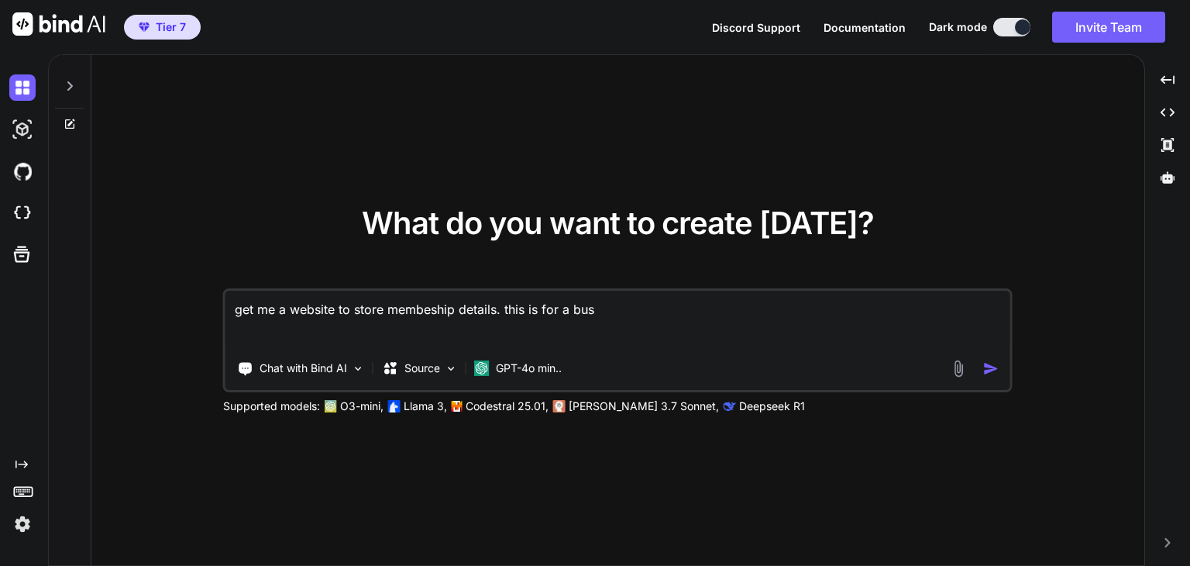
type textarea "x"
type textarea "get me a website to store membeship details. this is for a busi"
type textarea "x"
type textarea "get me a website to store membeship details. this is for a busin"
type textarea "x"
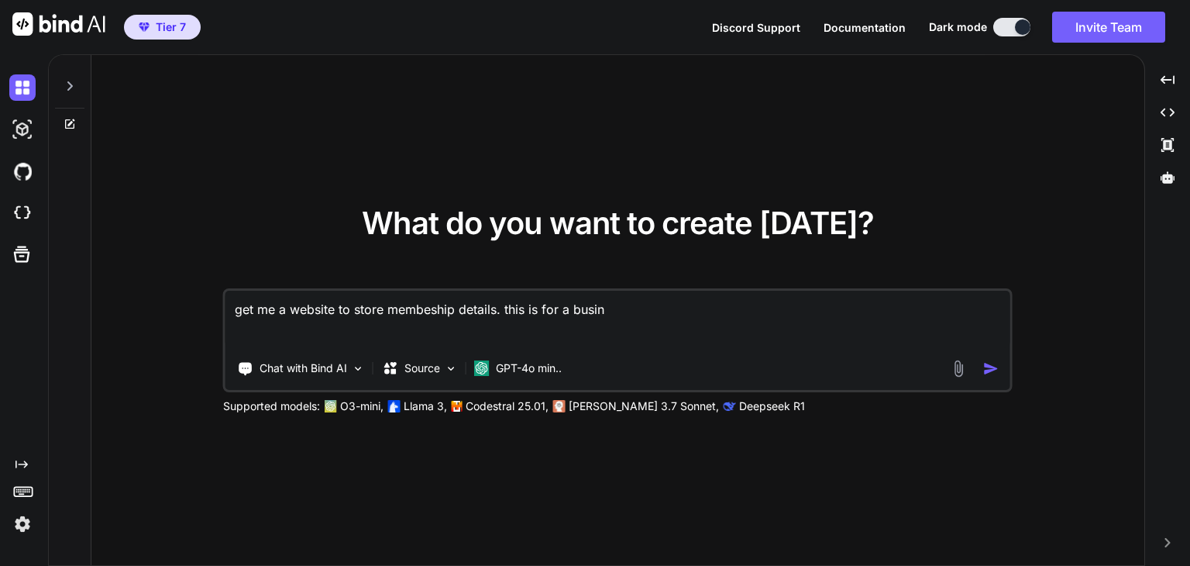
type textarea "get me a website to store membeship details. this is for a busine"
type textarea "x"
type textarea "get me a website to store membeship details. this is for a busines"
type textarea "x"
type textarea "get me a website to store membeship details. this is for a business"
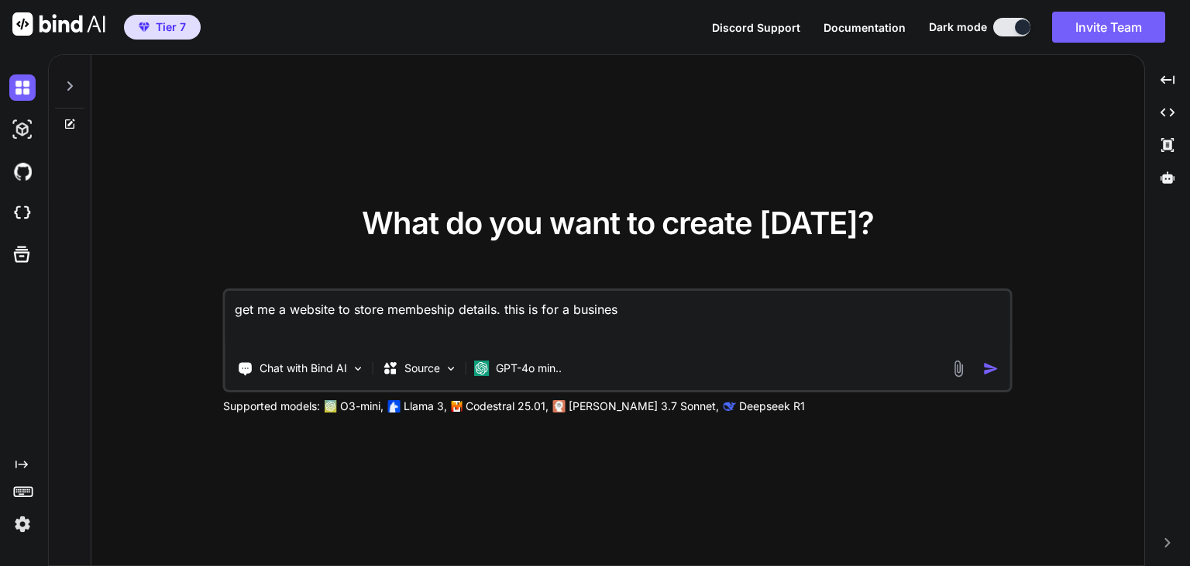
type textarea "x"
type textarea "get me a website to store membeship details. this is for a business"
type textarea "x"
type textarea "get me a website to store membeship details. this is for a business h"
type textarea "x"
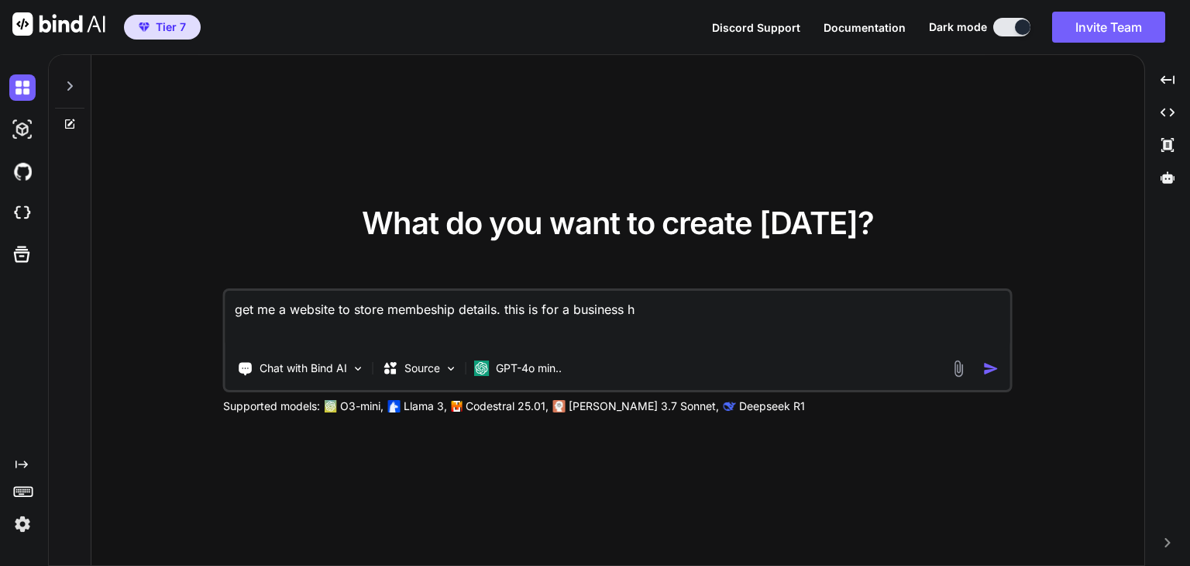
type textarea "get me a website to store membeship details. this is for a business ho"
type textarea "x"
type textarea "get me a website to store membeship details. this is for a business hou"
type textarea "x"
type textarea "get me a website to store membeship details. this is for a business hous"
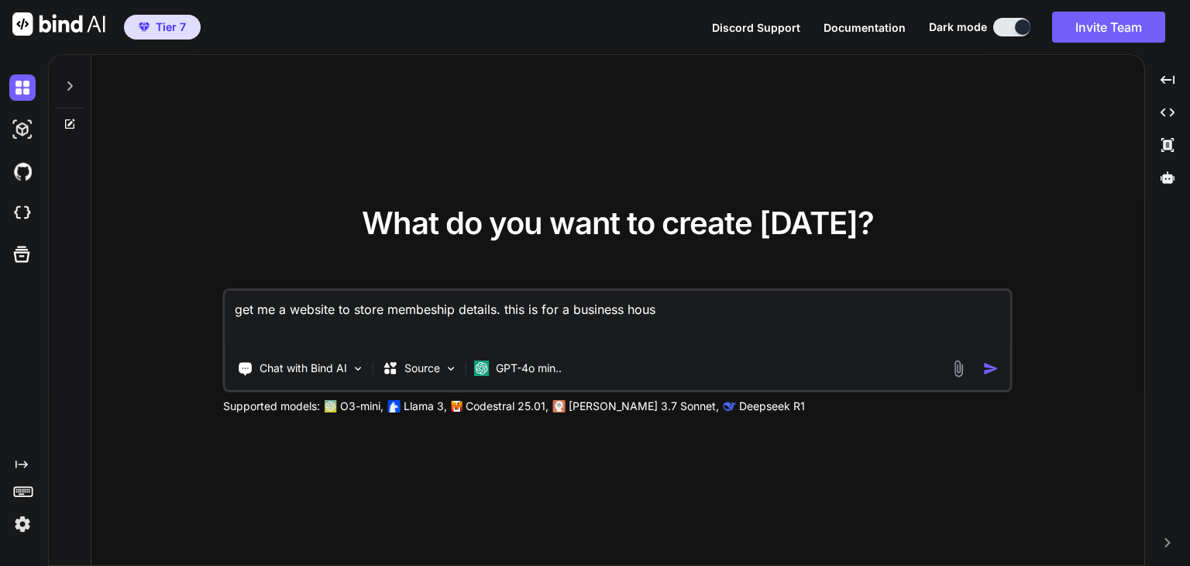
type textarea "x"
type textarea "get me a website to store membeship details. this is for a business housl"
type textarea "x"
type textarea "get me a website to store membeship details. this is for a business housle"
type textarea "x"
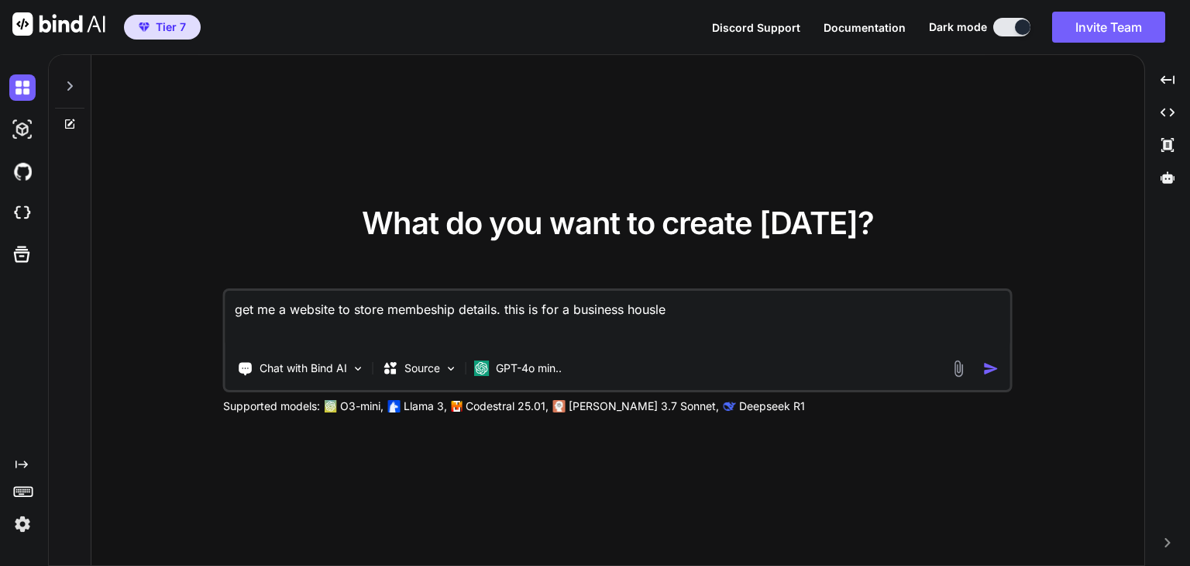
type textarea "get me a website to store membeship details. this is for a business housl"
type textarea "x"
type textarea "get me a website to store membeship details. this is for a business hous"
type textarea "x"
type textarea "get me a website to store membeship details. this is for a business hou"
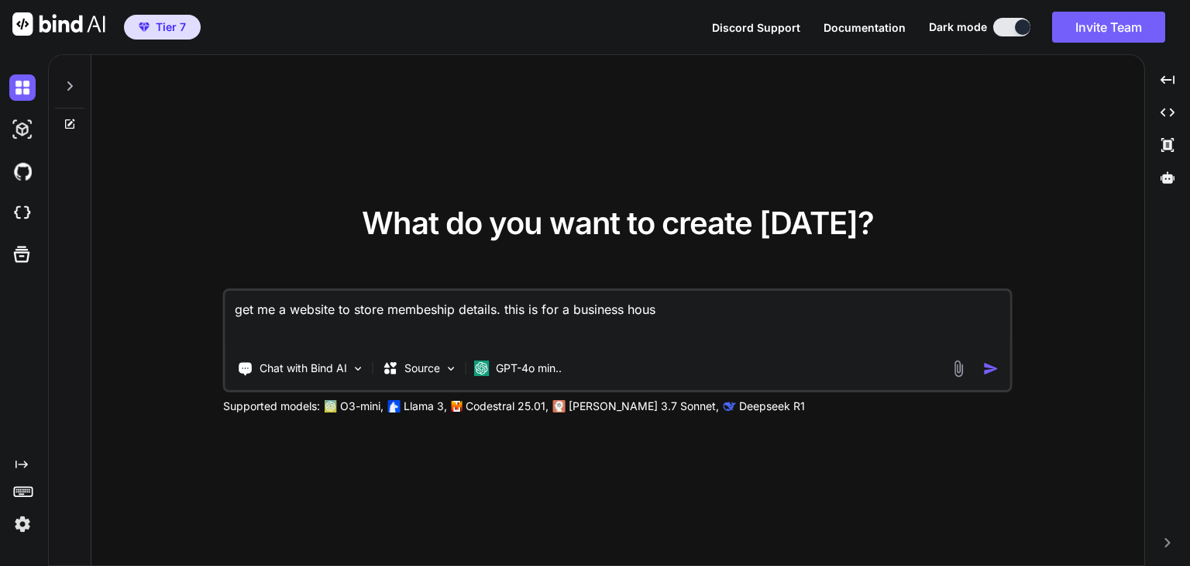
type textarea "x"
type textarea "get me a website to store membeship details. this is for a business hous"
type textarea "x"
type textarea "get me a website to store membeship details. this is for a business house"
type textarea "x"
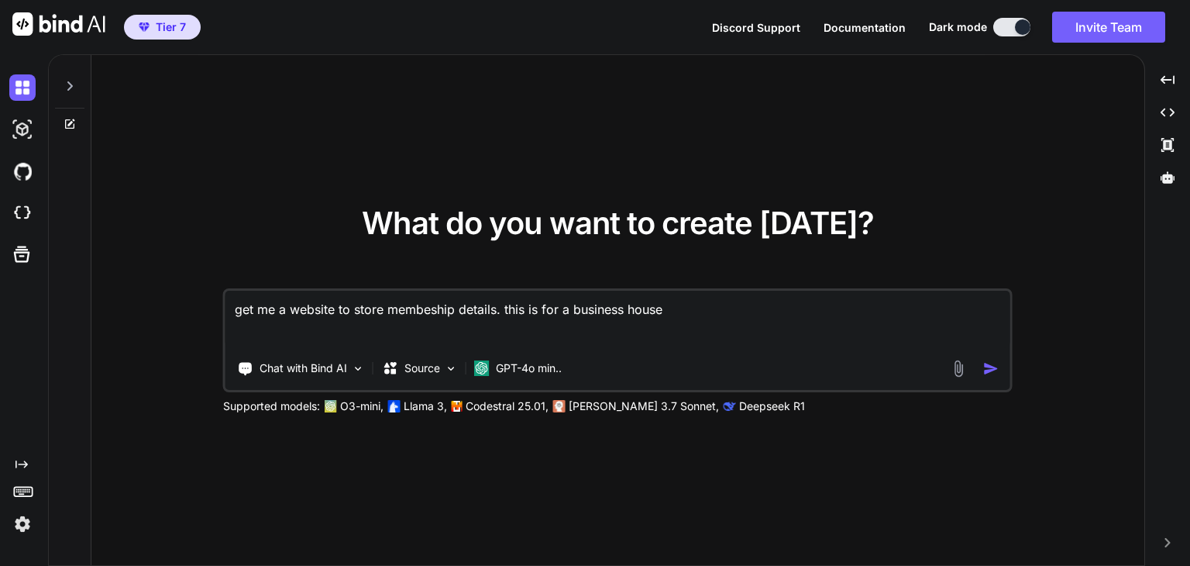
type textarea "get me a website to store membeship details. this is for a business house"
type textarea "x"
type textarea "get me a website to store membeship details. this is for a business house a"
type textarea "x"
type textarea "get me a website to store membeship details. this is for a business house an"
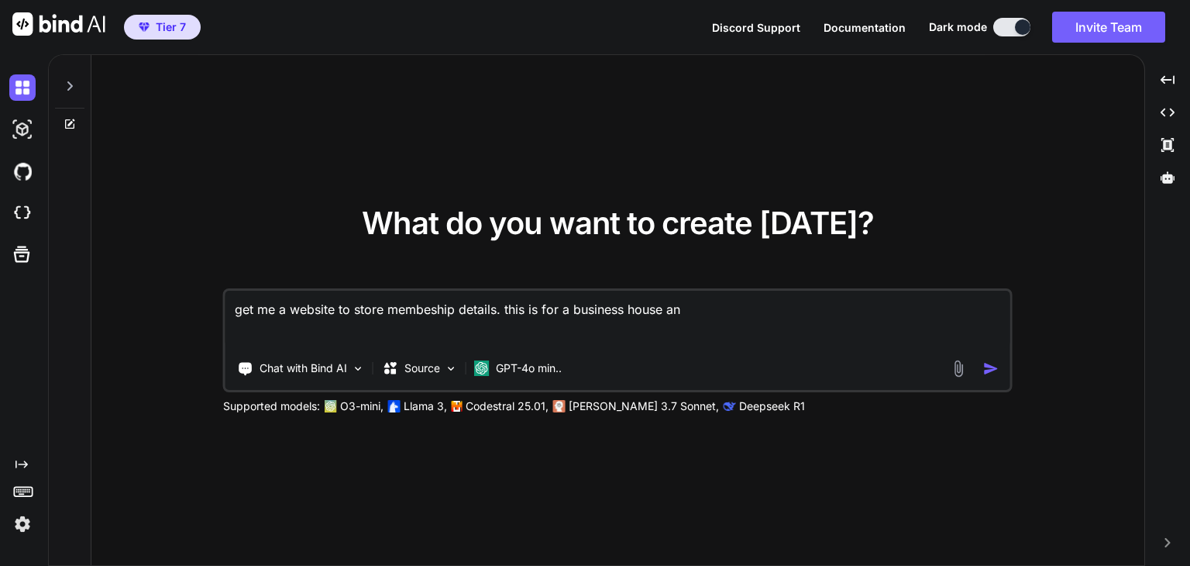
type textarea "x"
type textarea "get me a website to store membeship details. this is for a business house and"
type textarea "x"
type textarea "get me a website to store membeship details. this is for a business house and"
type textarea "x"
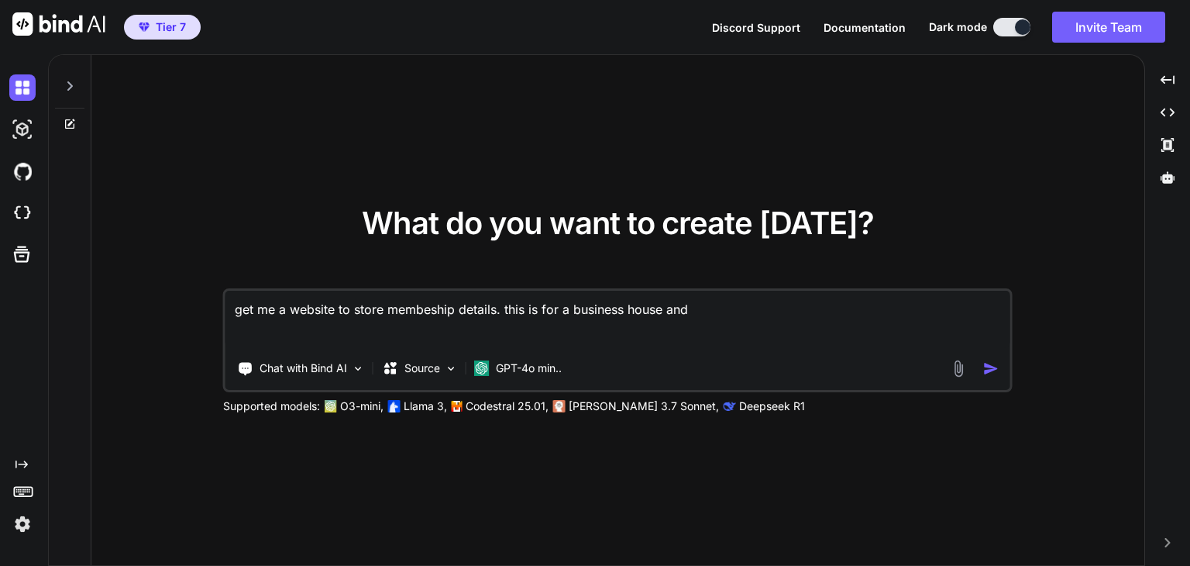
type textarea "get me a website to store membeship details. this is for a business house and t"
type textarea "x"
type textarea "get me a website to store membeship details. this is for a business house and th"
type textarea "x"
type textarea "get me a website to store membeship details. this is for a business house and t…"
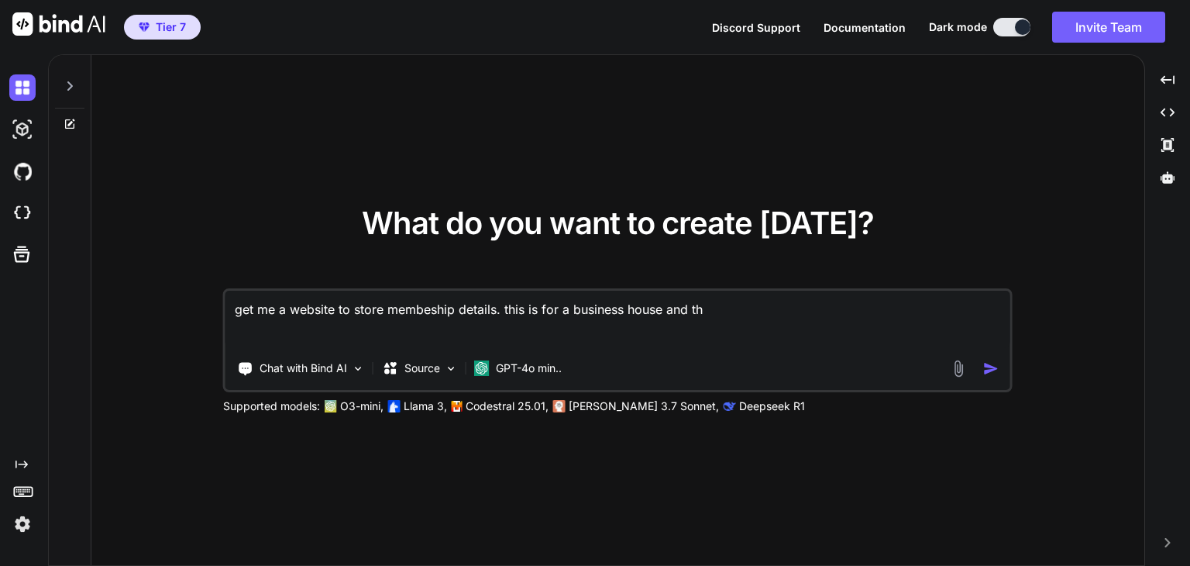
type textarea "x"
type textarea "get me a website to store membeship details. this is for a business house and t…"
type textarea "x"
type textarea "get me a website to store membeship details. this is for a business house and t…"
type textarea "x"
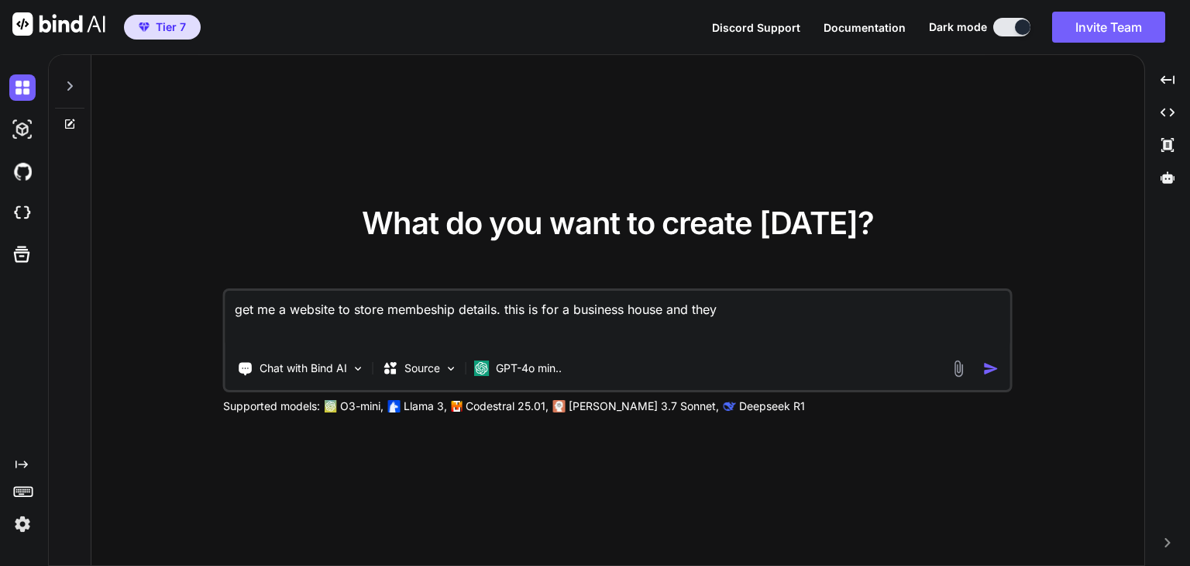
type textarea "get me a website to store membeship details. this is for a business house and t…"
type textarea "x"
type textarea "get me a website to store membeship details. this is for a business house and t…"
type textarea "x"
type textarea "get me a website to store membeship details. this is for a business house and t…"
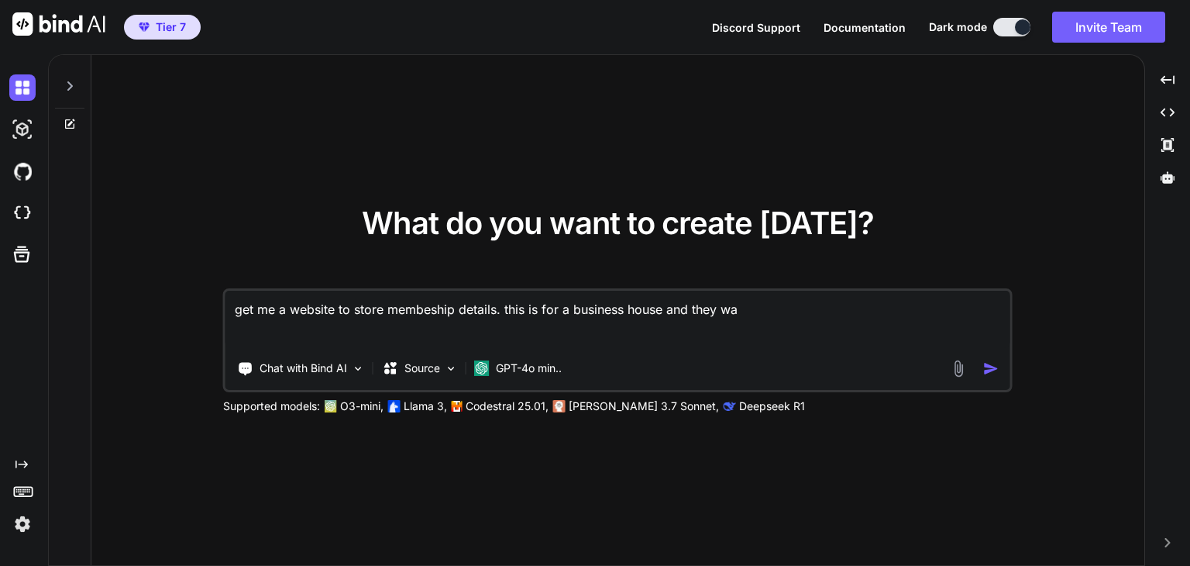
type textarea "x"
type textarea "get me a website to store membeship details. this is for a business house and t…"
type textarea "x"
type textarea "get me a website to store membeship details. this is for a business house and t…"
type textarea "x"
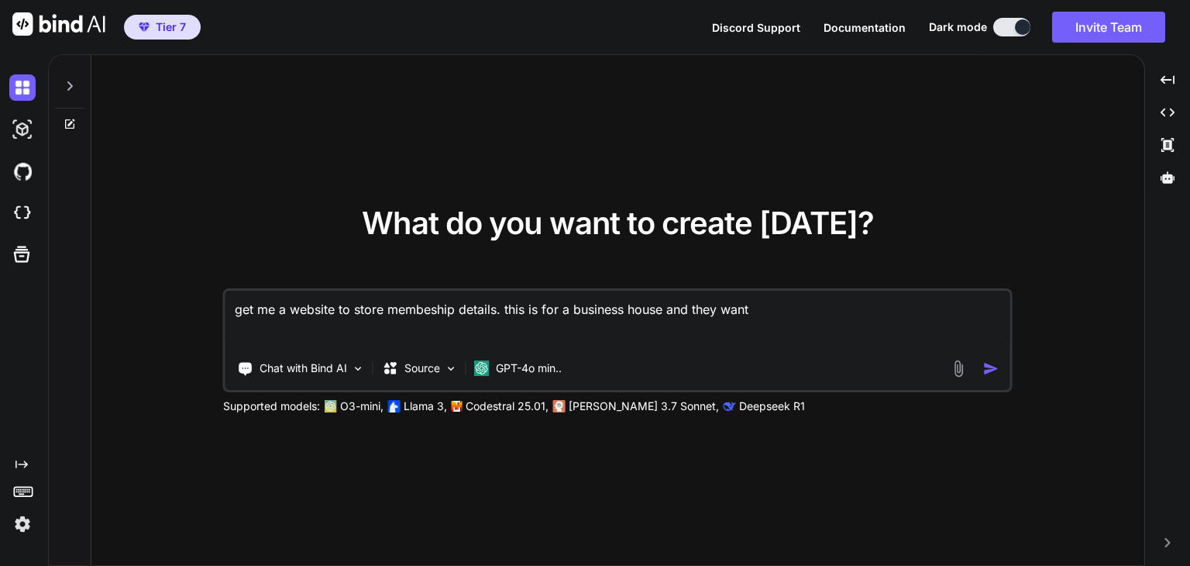
type textarea "get me a website to store membeship details. this is for a business house and t…"
type textarea "x"
type textarea "get me a website to store membeship details. this is for a business house and t…"
type textarea "x"
type textarea "get me a website to store membeship details. this is for a business house and t…"
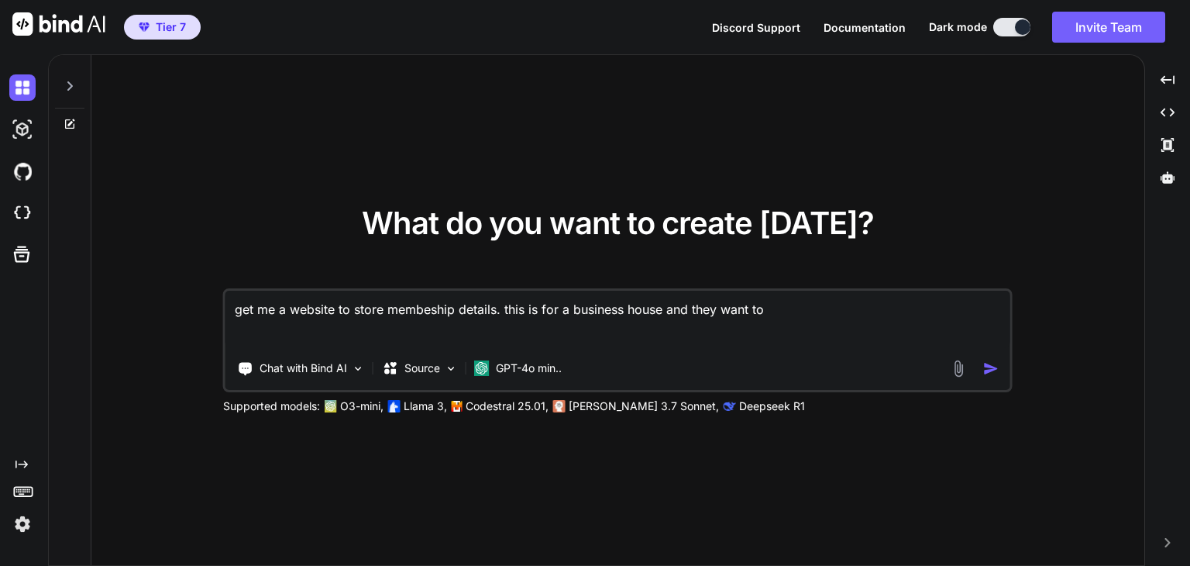
type textarea "x"
type textarea "get me a website to store membeship details. this is for a business house and t…"
type textarea "x"
type textarea "get me a website to store membeship details. this is for a business house and t…"
type textarea "x"
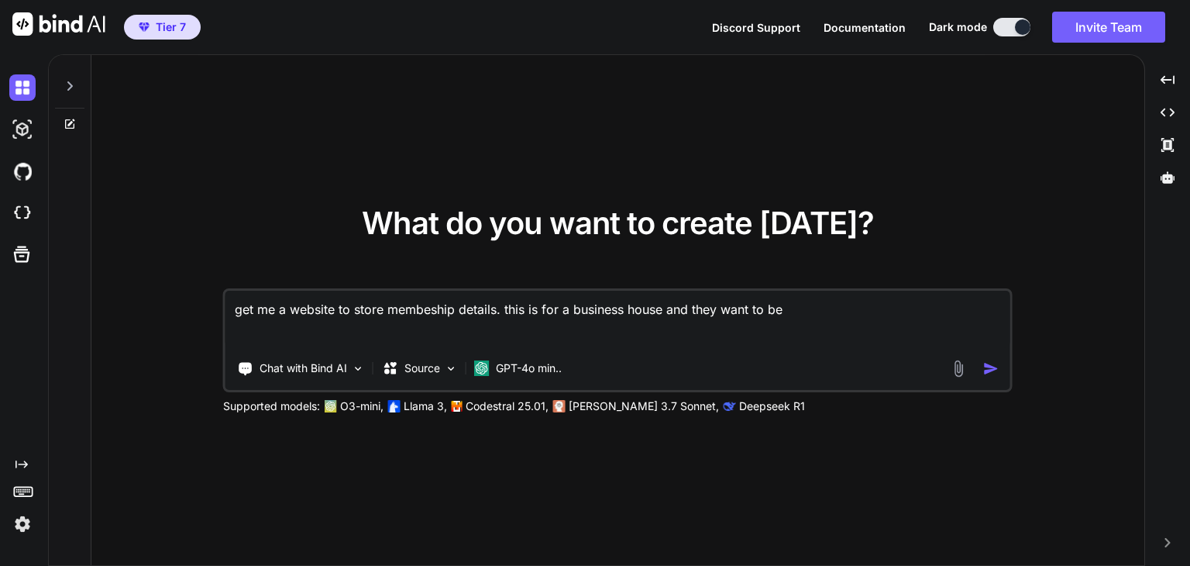
type textarea "get me a website to store membeship details. this is for a business house and t…"
type textarea "x"
type textarea "get me a website to store membeship details. this is for a business house and t…"
type textarea "x"
type textarea "get me a website to store membeship details. this is for a business house and t…"
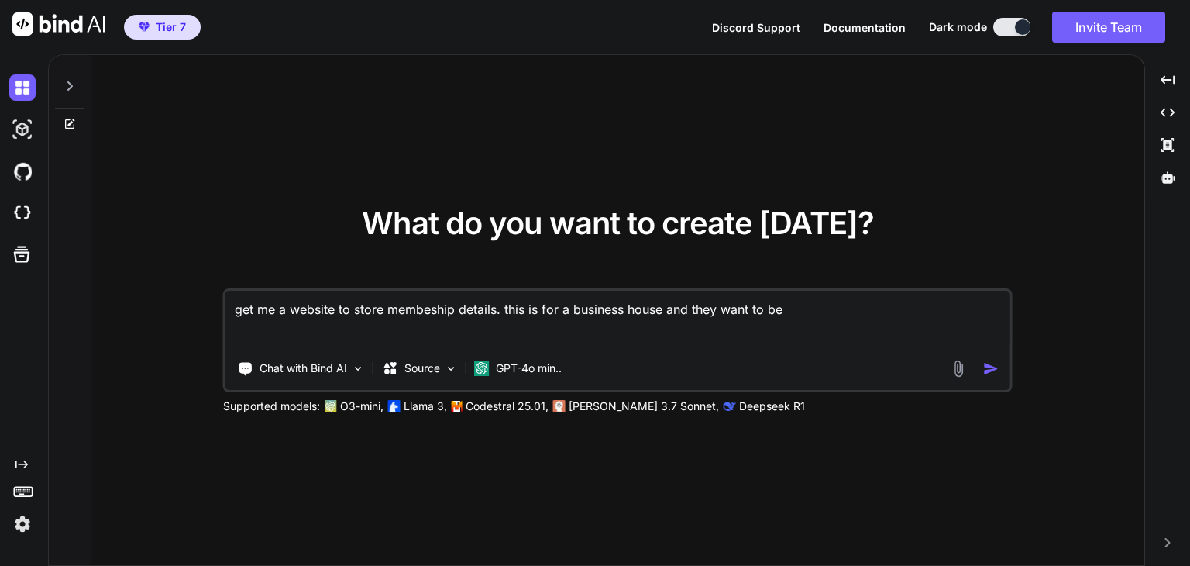
type textarea "x"
type textarea "get me a website to store membeship details. this is for a business house and t…"
type textarea "x"
type textarea "get me a website to store membeship details. this is for a business house and t…"
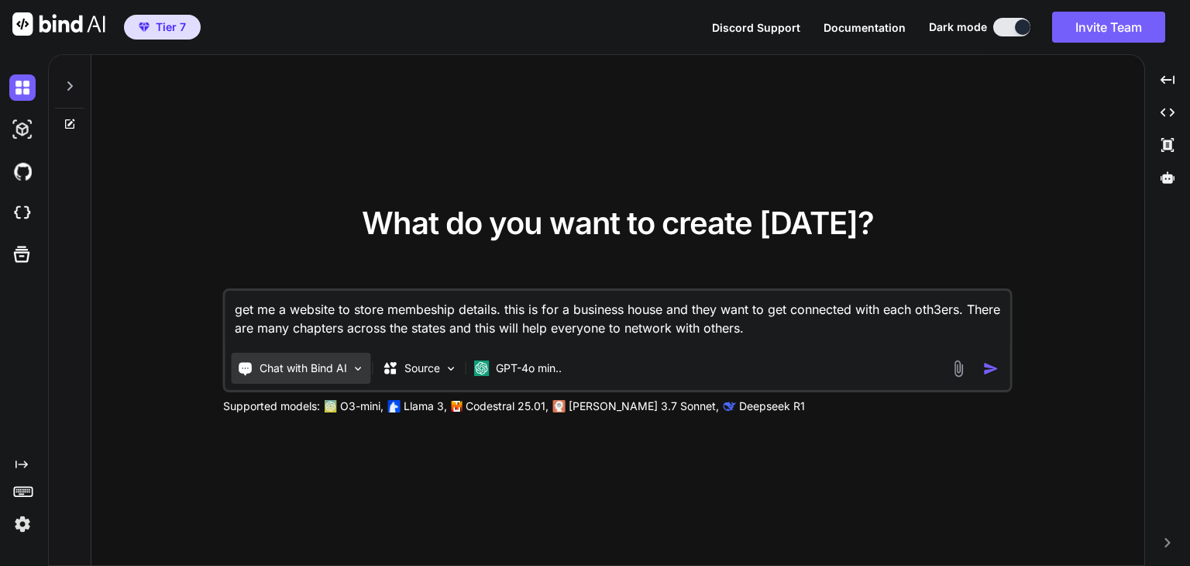
click at [342, 367] on p "Chat with Bind AI" at bounding box center [304, 367] width 88 height 15
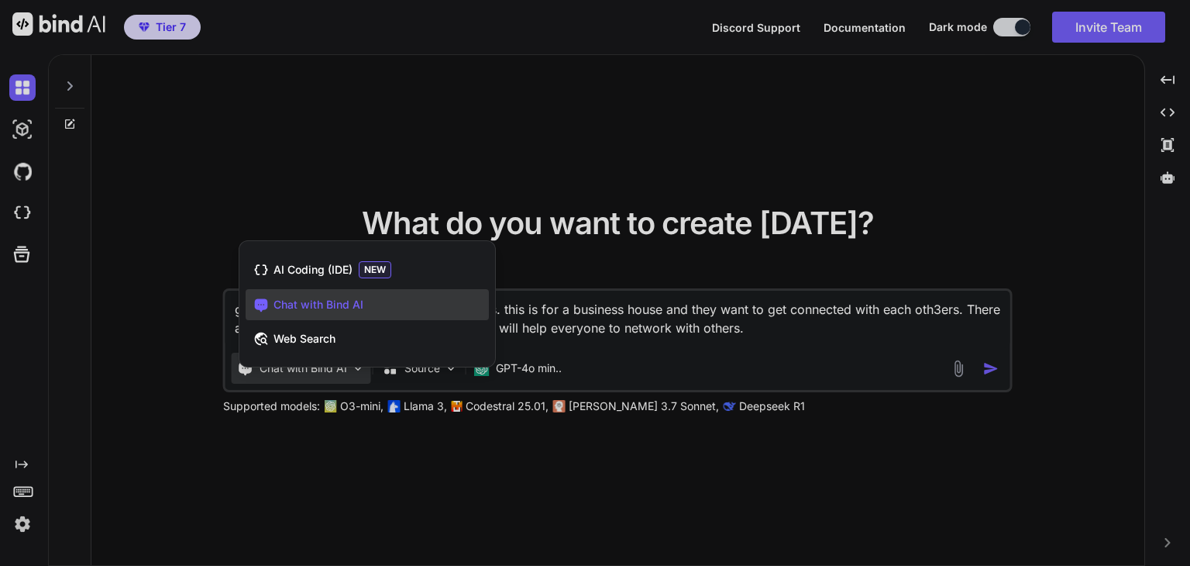
click at [797, 337] on div at bounding box center [595, 283] width 1190 height 566
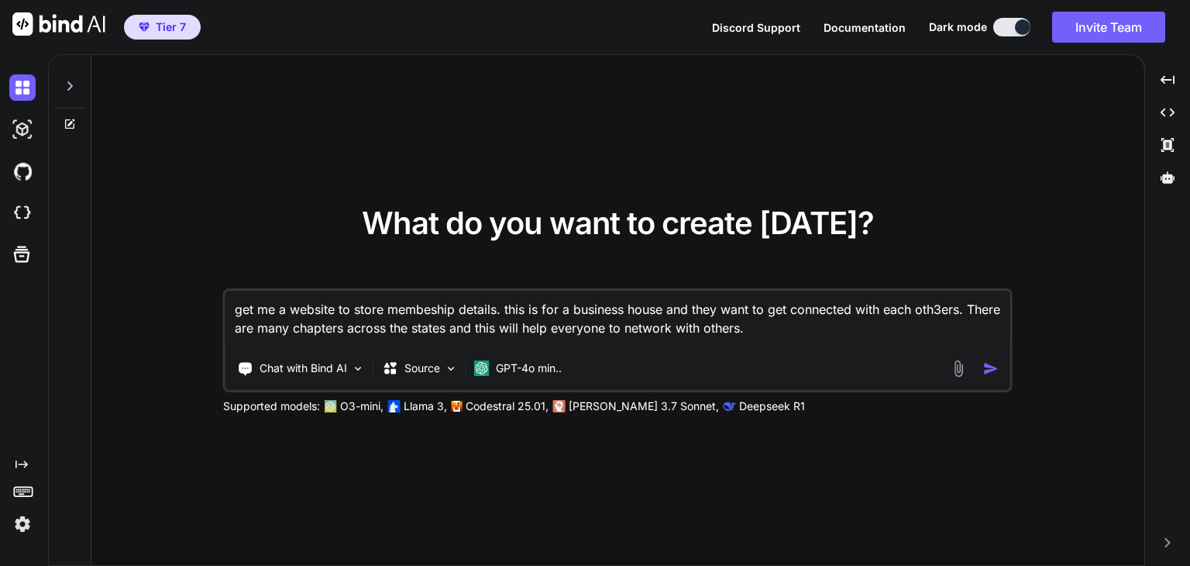
click at [797, 337] on textarea "get me a website to store membeship details. this is for a business house and t…" at bounding box center [617, 319] width 785 height 57
click at [452, 377] on div "Source" at bounding box center [421, 368] width 88 height 31
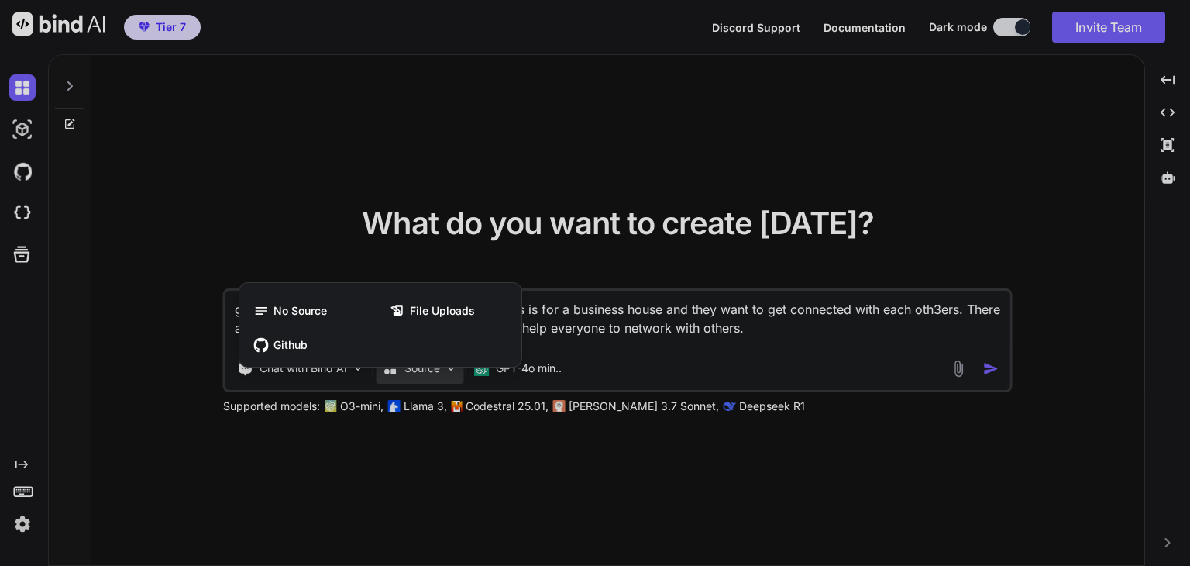
click at [857, 327] on div at bounding box center [595, 283] width 1190 height 566
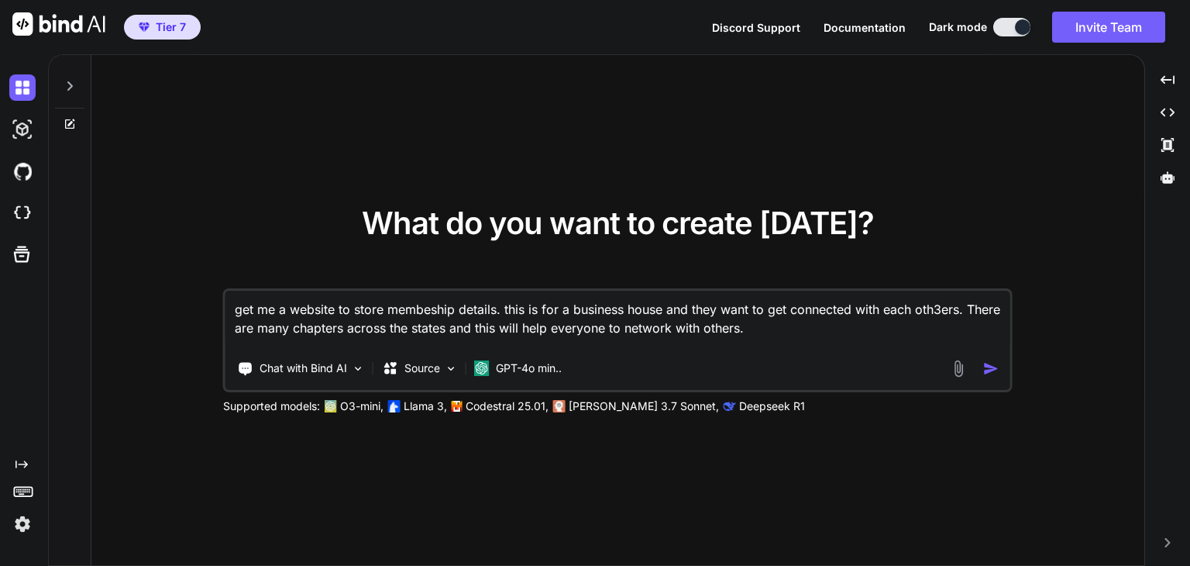
click at [852, 327] on textarea "get me a website to store membeship details. this is for a business house and t…" at bounding box center [617, 319] width 785 height 57
